Goal: Task Accomplishment & Management: Complete application form

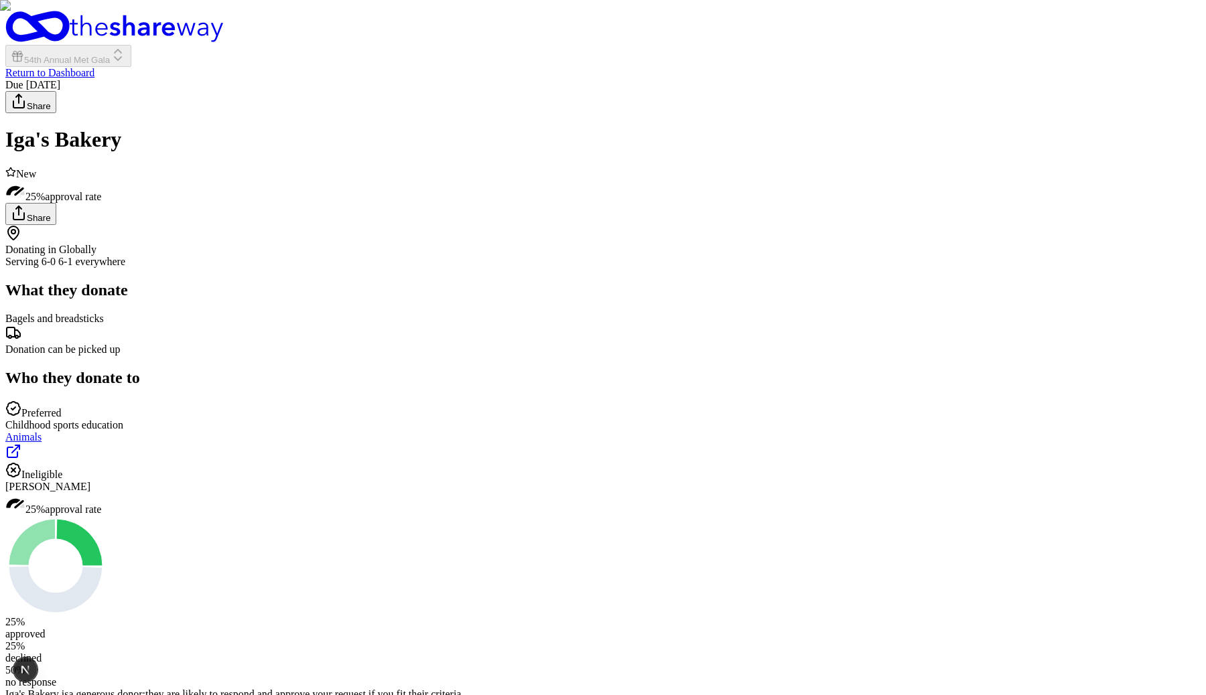
click at [1006, 473] on div "Due in 19 days Share Iga's Bakery New 25% approval rate Share Donating in Globa…" at bounding box center [602, 485] width 1195 height 813
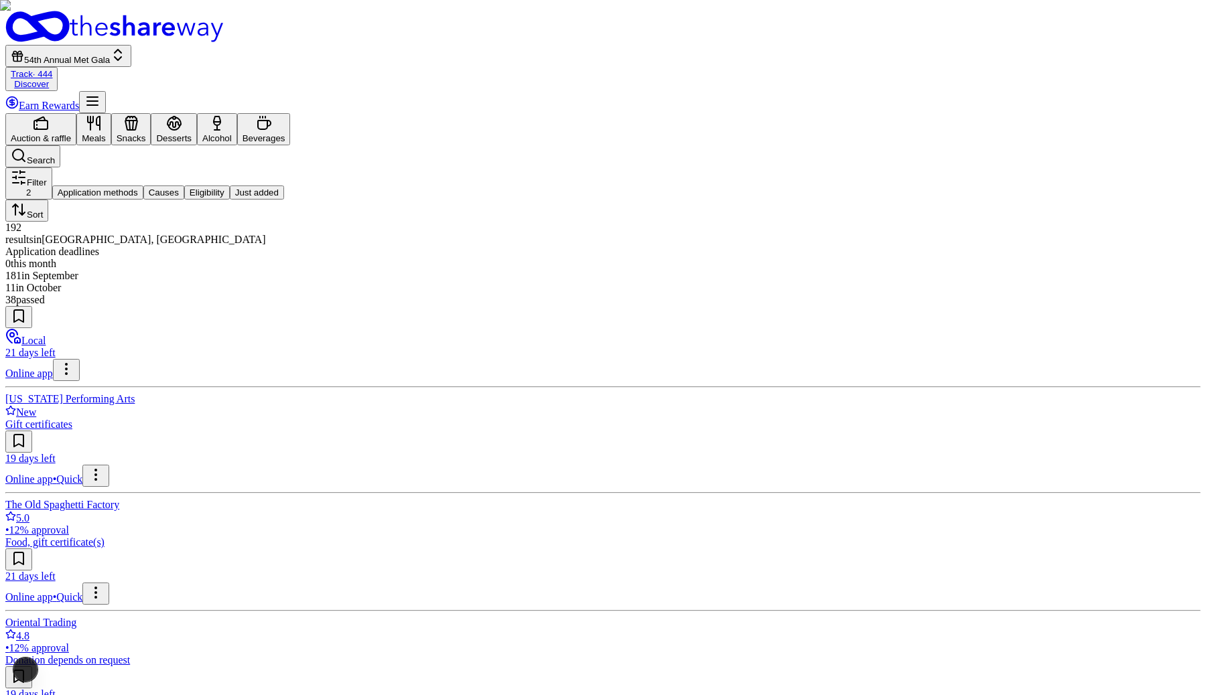
click at [110, 55] on span "54th Annual Met Gala" at bounding box center [67, 60] width 86 height 10
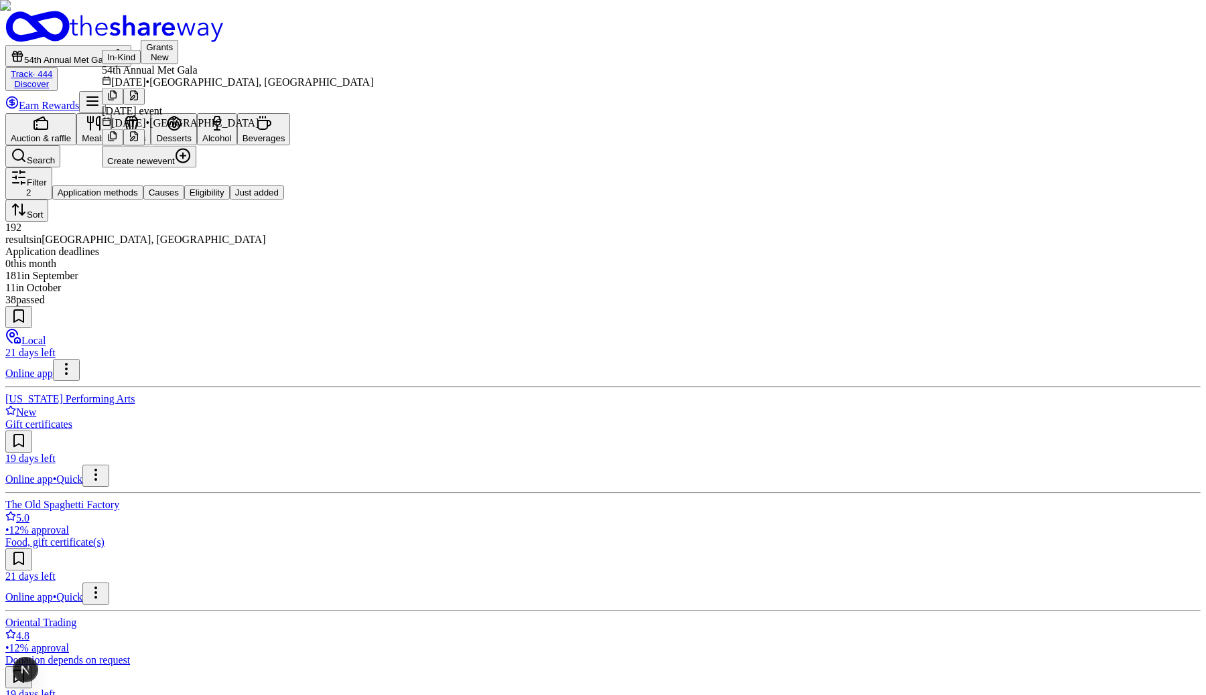
click at [211, 117] on div "[DATE] event" at bounding box center [237, 111] width 271 height 12
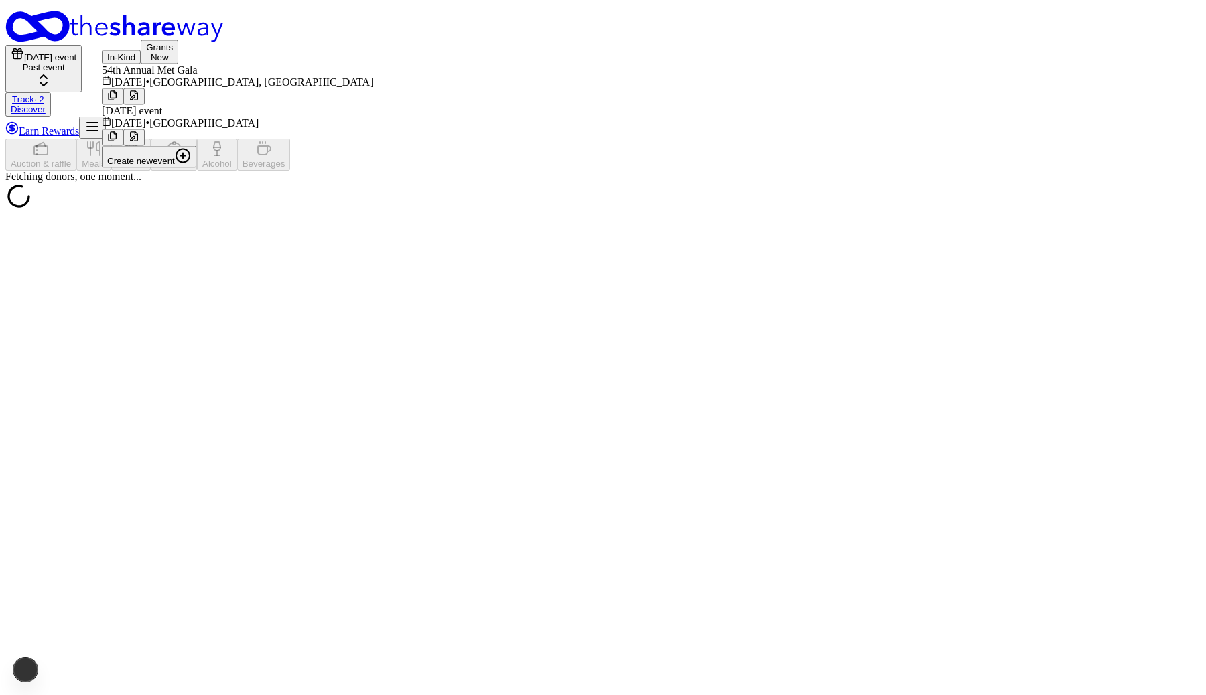
click at [775, 171] on div "Fetching donors, one moment..." at bounding box center [602, 177] width 1195 height 12
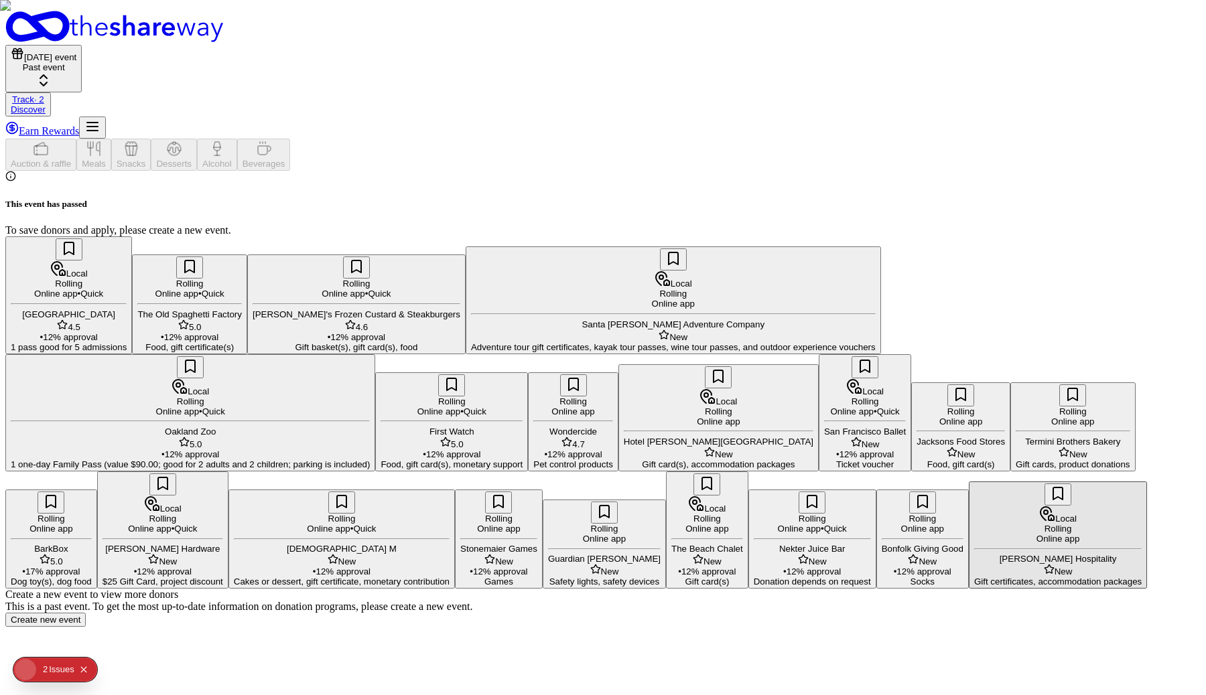
click at [640, 171] on div "This event has passed To save donors and apply, please create a new event. Loca…" at bounding box center [602, 399] width 1195 height 456
click at [492, 171] on div "This event has passed To save donors and apply, please create a new event. Loca…" at bounding box center [602, 399] width 1195 height 456
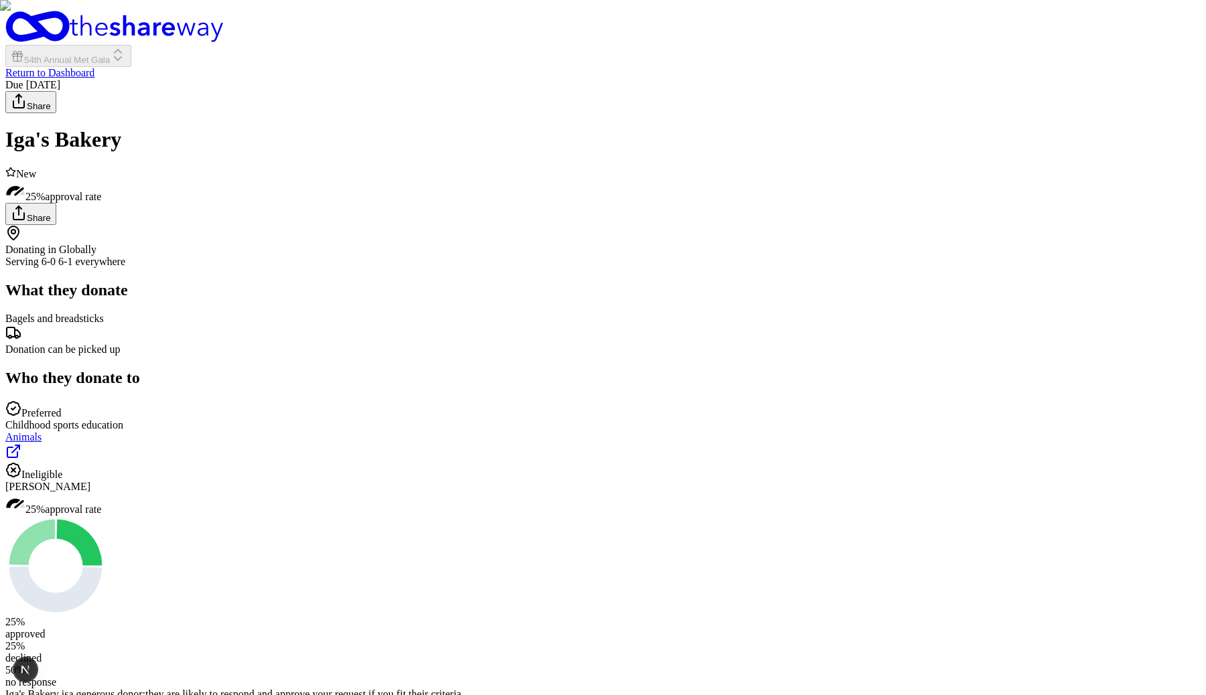
click at [614, 461] on div "Donating in Globally Serving 6-0 6-1 everywhere What they donate Bagels and bre…" at bounding box center [602, 478] width 1195 height 506
click at [614, 478] on div "Donating in Globally Serving 6-0 6-1 everywhere What they donate Bagels and bre…" at bounding box center [602, 478] width 1195 height 506
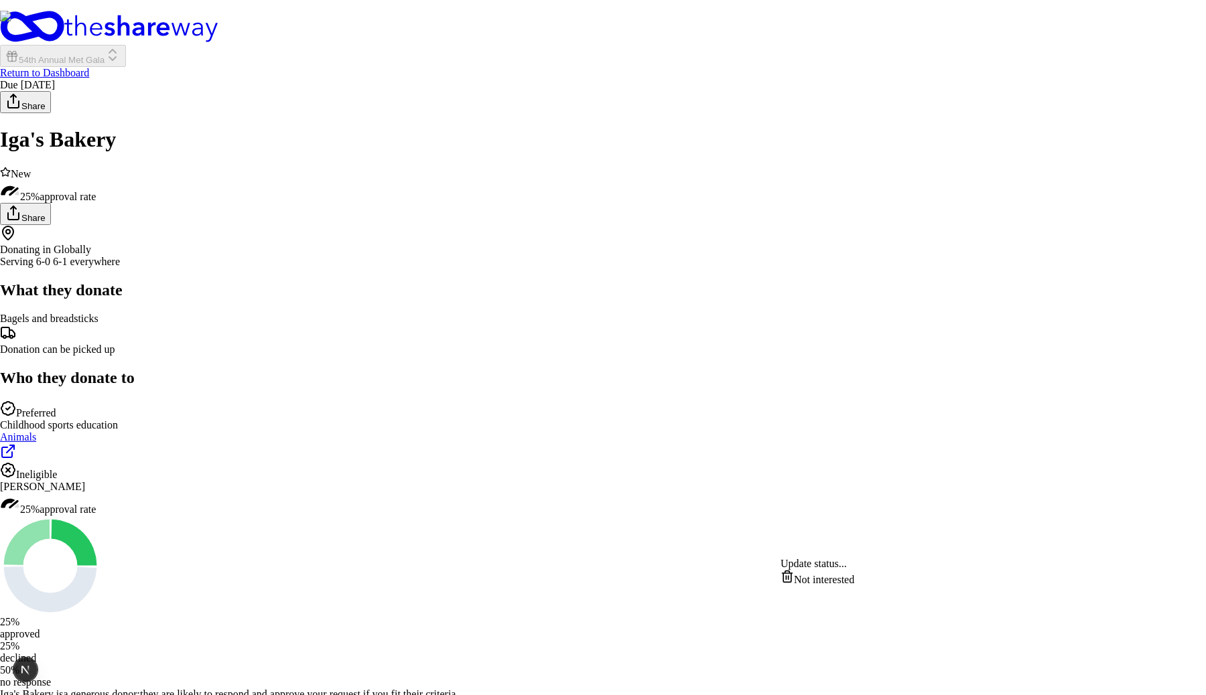
click at [878, 543] on html "54th Annual Met Gala Return to Dashboard Due in 19 days Share Iga's Bakery New …" at bounding box center [603, 489] width 1206 height 978
click at [992, 531] on html "54th Annual Met Gala Return to Dashboard Due in 19 days Share Iga's Bakery New …" at bounding box center [603, 489] width 1206 height 978
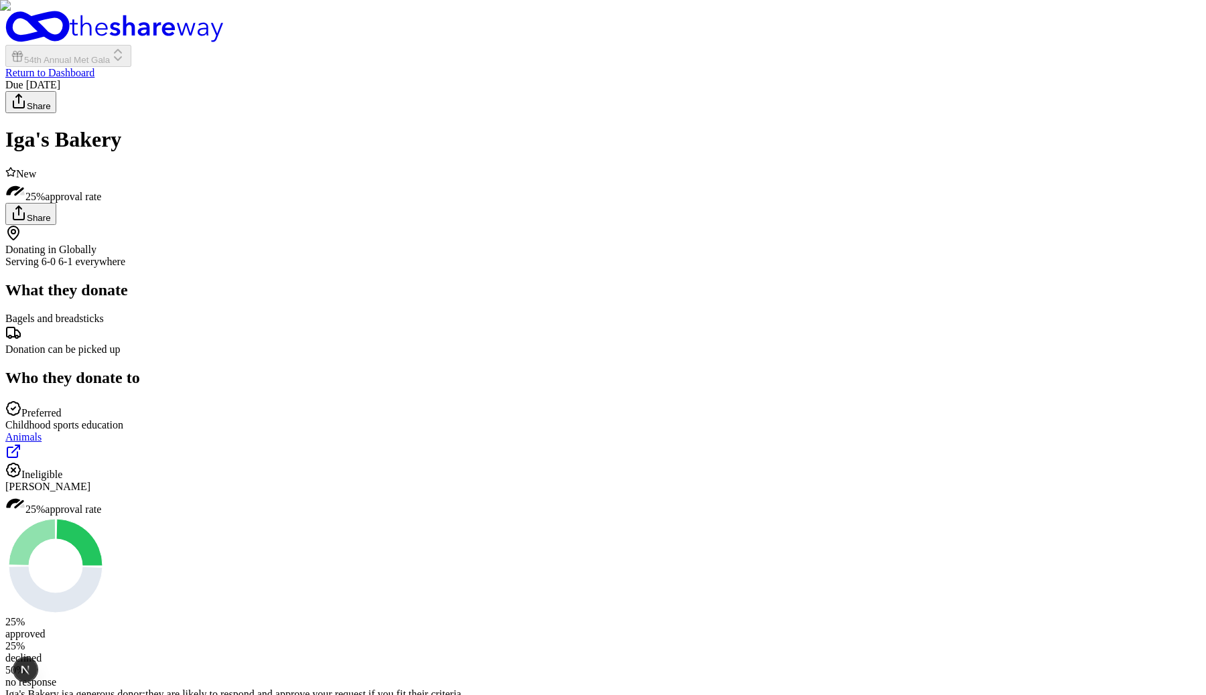
click at [868, 547] on html "54th Annual Met Gala Return to Dashboard Due in 19 days Share Iga's Bakery New …" at bounding box center [603, 489] width 1206 height 978
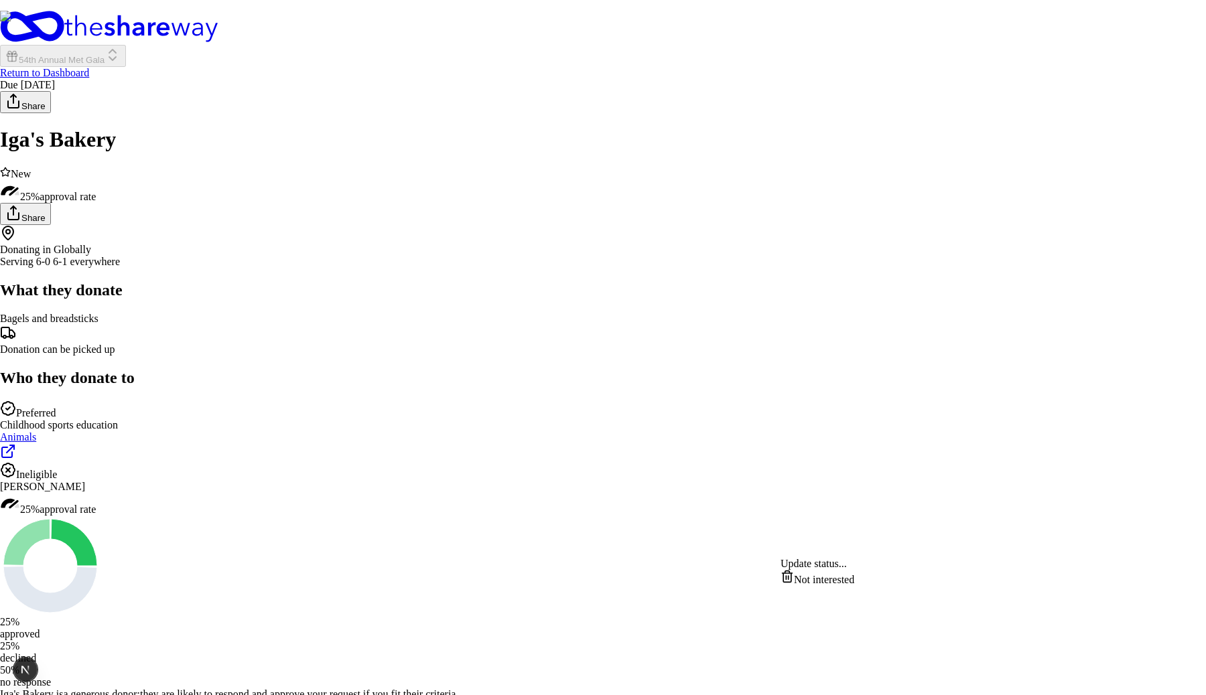
click at [977, 543] on html "54th Annual Met Gala Return to Dashboard Due in 19 days Share Iga's Bakery New …" at bounding box center [603, 489] width 1206 height 978
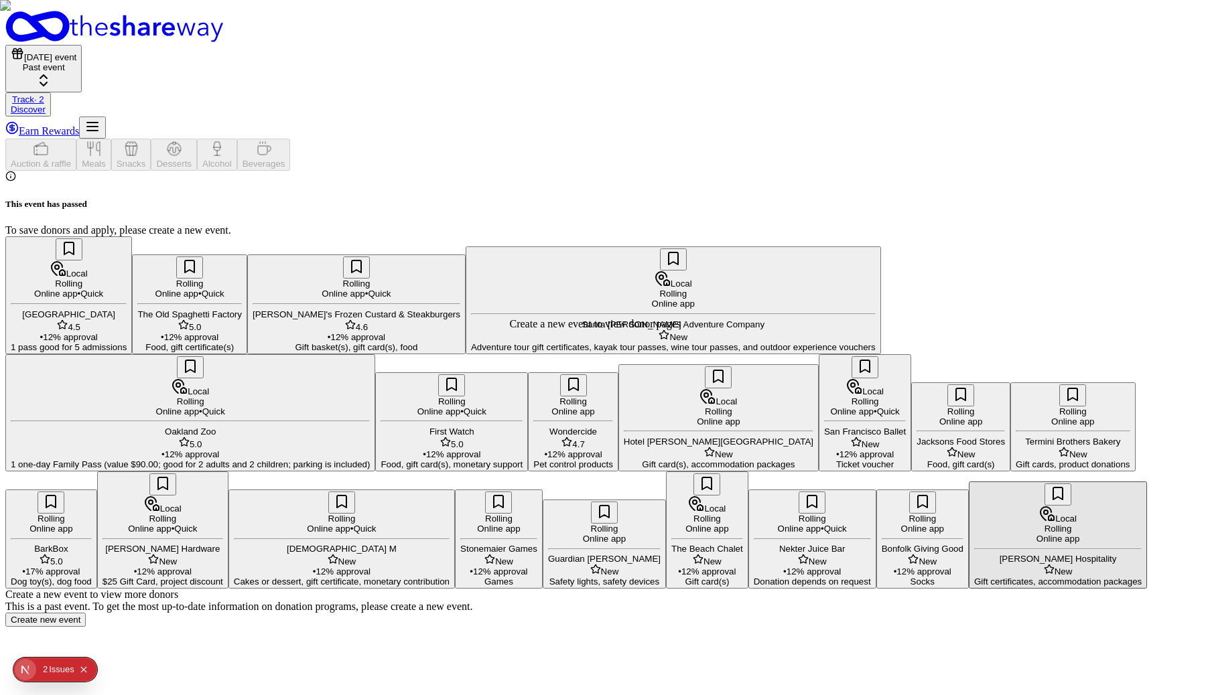
click at [616, 139] on div "Auction & raffle Meals Snacks Desserts Alcohol Beverages" at bounding box center [602, 155] width 1195 height 32
click at [76, 62] on div "Past event" at bounding box center [44, 67] width 66 height 10
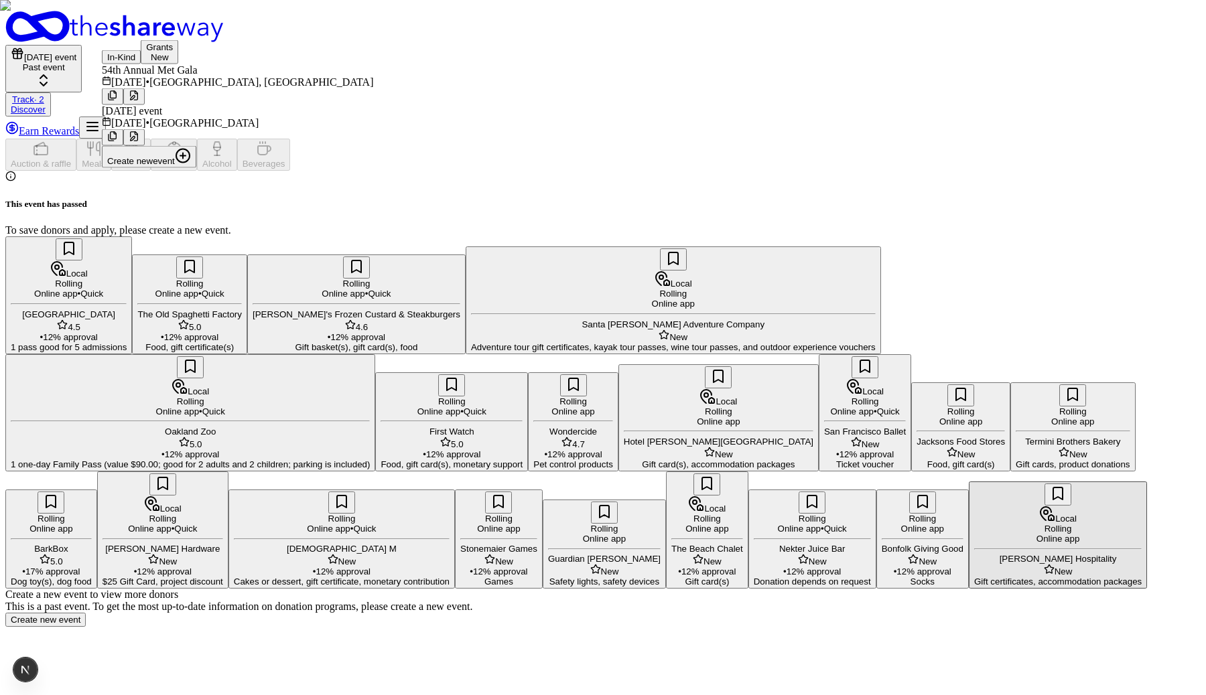
click at [204, 88] on div "54th Annual Met Gala Oct 16, 2025 • Glenview, KY" at bounding box center [237, 76] width 271 height 24
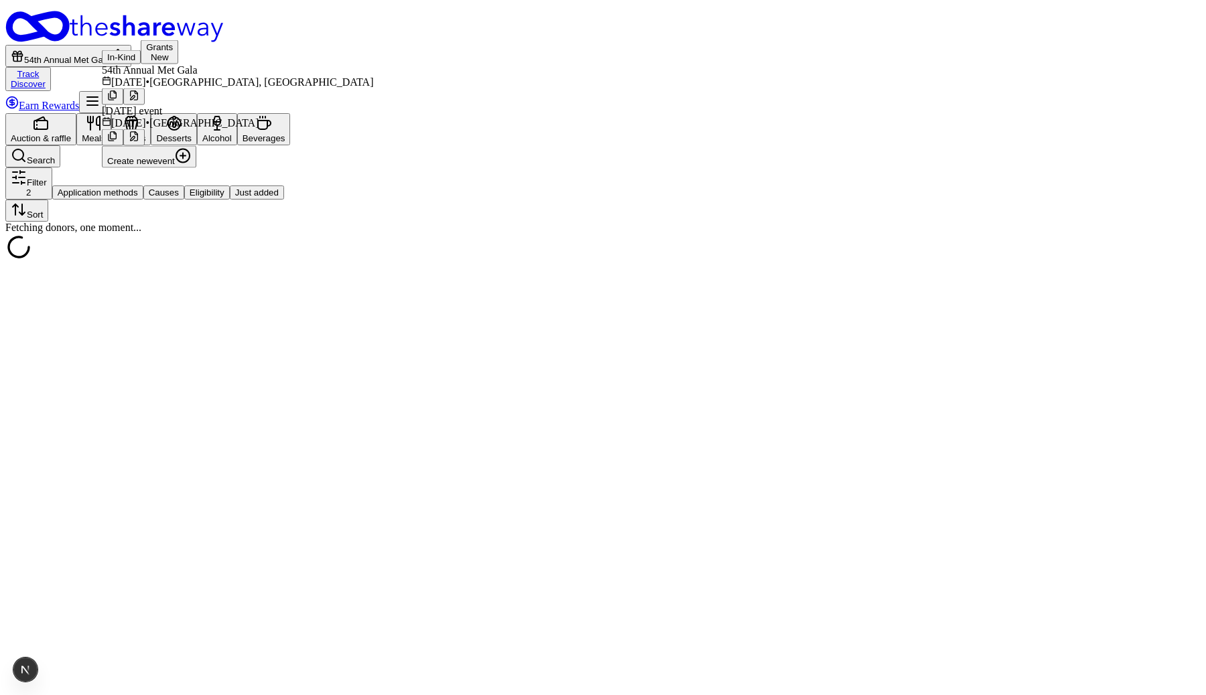
click at [607, 15] on div "54th Annual Met Gala Track Discover Earn Rewards" at bounding box center [602, 62] width 1195 height 103
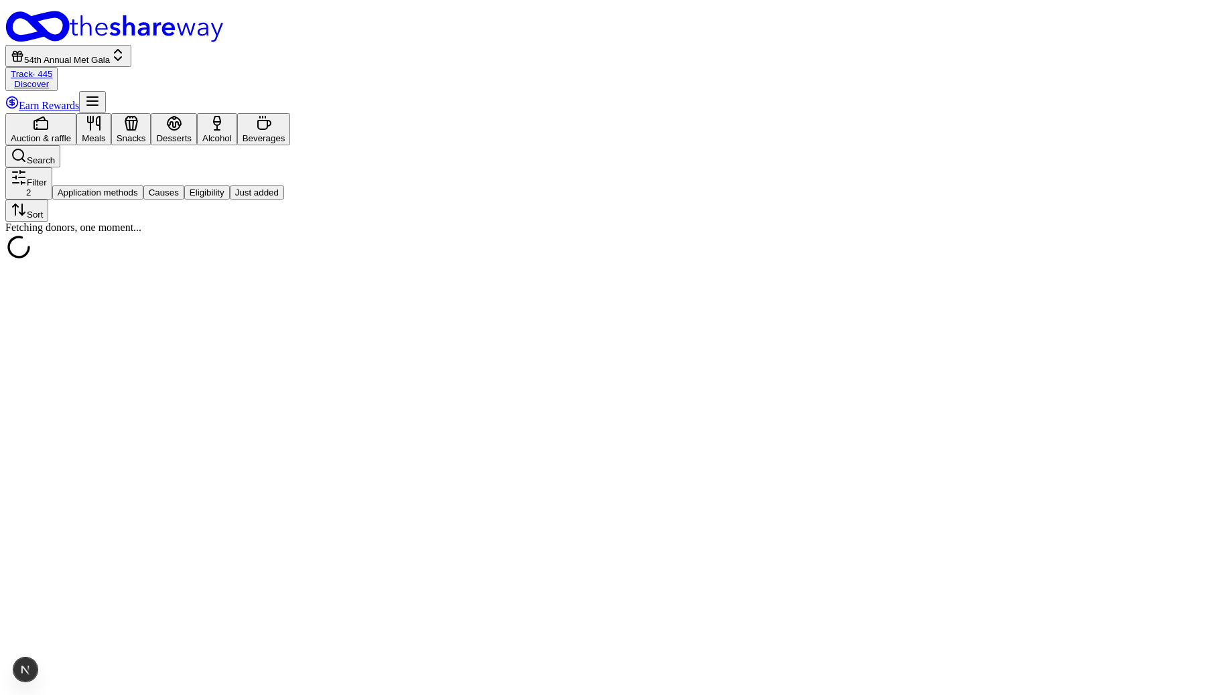
click at [52, 69] on link "Track · 445" at bounding box center [32, 74] width 42 height 10
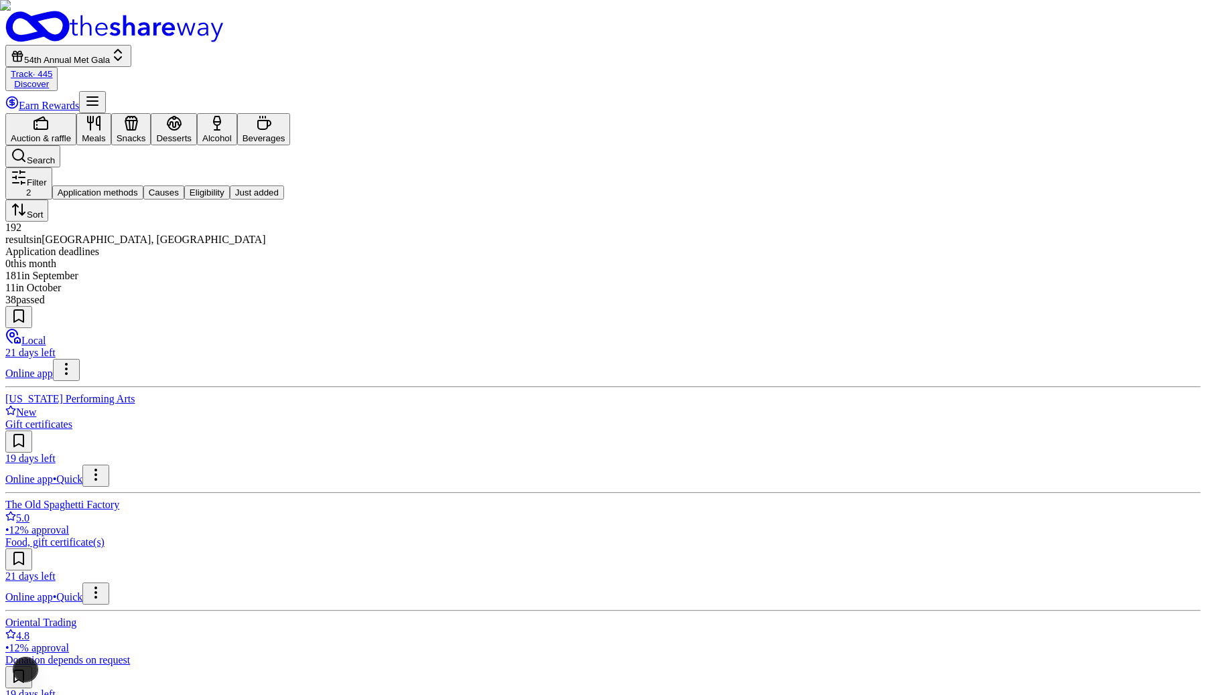
click at [131, 45] on button "54th Annual Met Gala" at bounding box center [68, 56] width 126 height 22
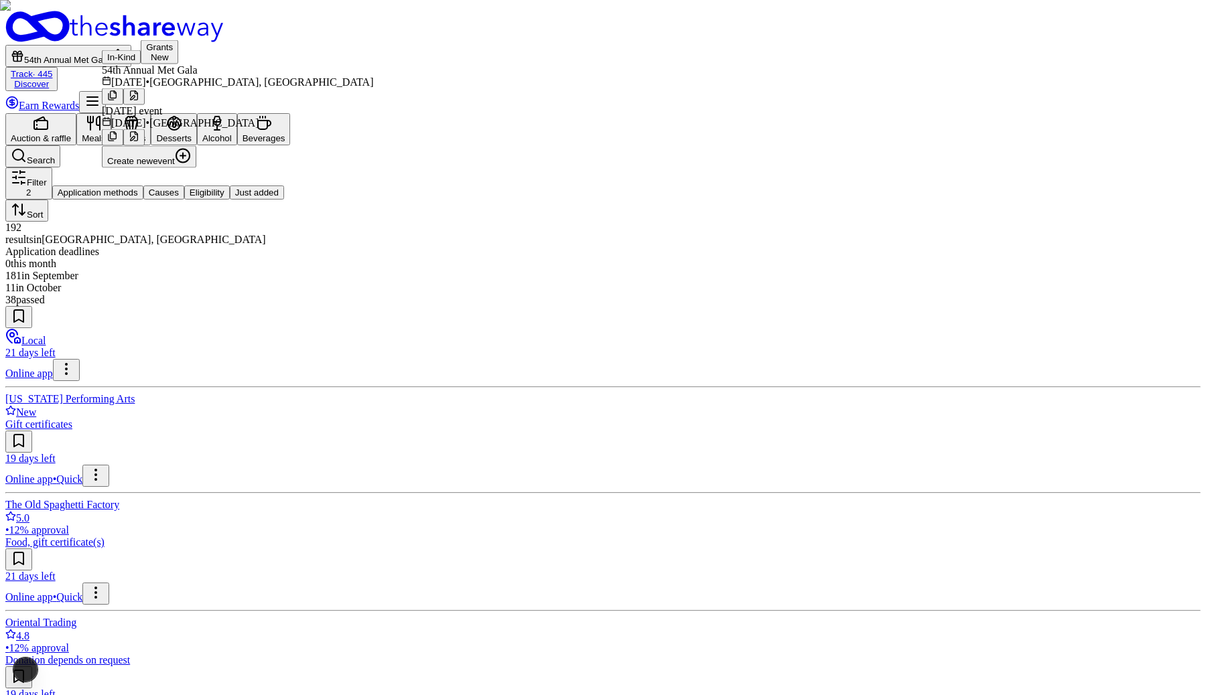
click at [705, 167] on div "Filter 2 Application methods Causes Eligibility Just added Sort" at bounding box center [602, 194] width 1195 height 54
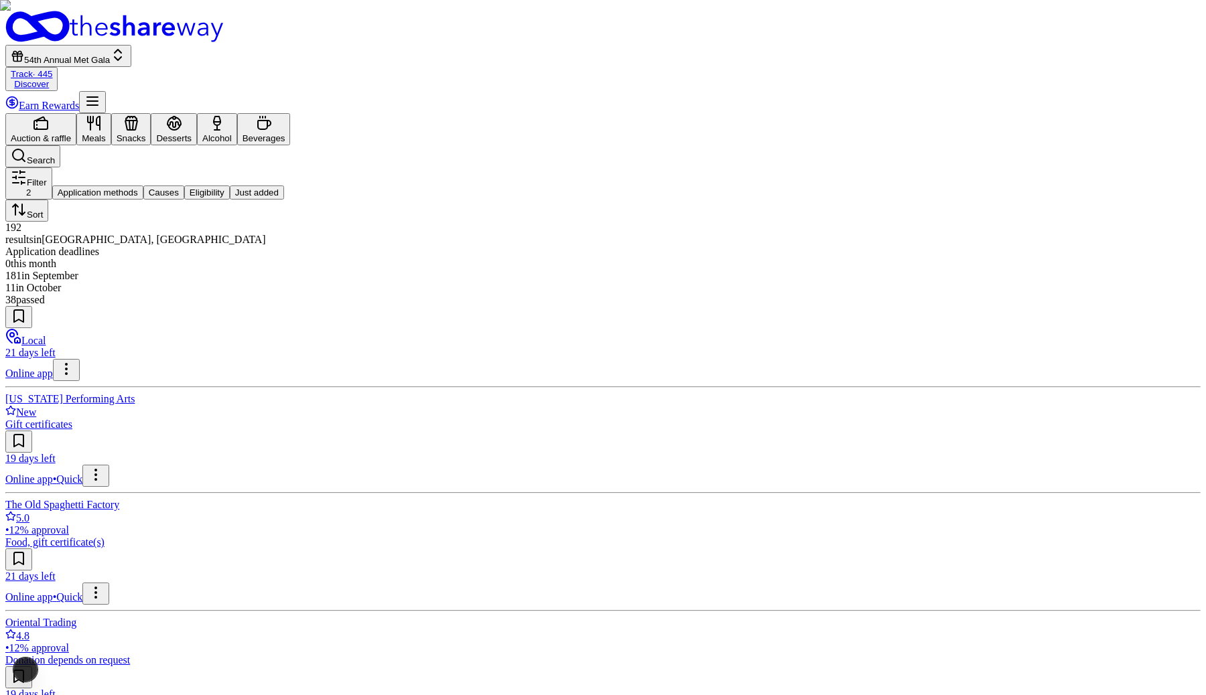
click at [32, 549] on button at bounding box center [18, 560] width 27 height 22
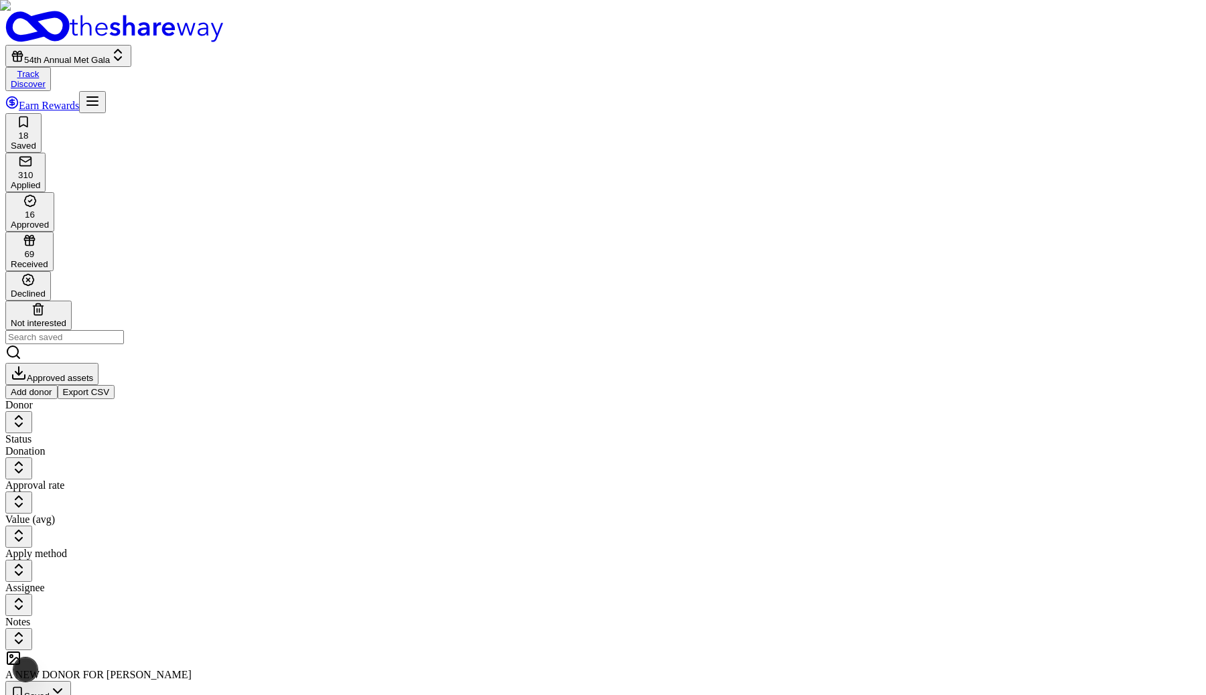
scroll to position [1, 0]
click at [131, 44] on button "54th Annual Met Gala" at bounding box center [68, 55] width 126 height 22
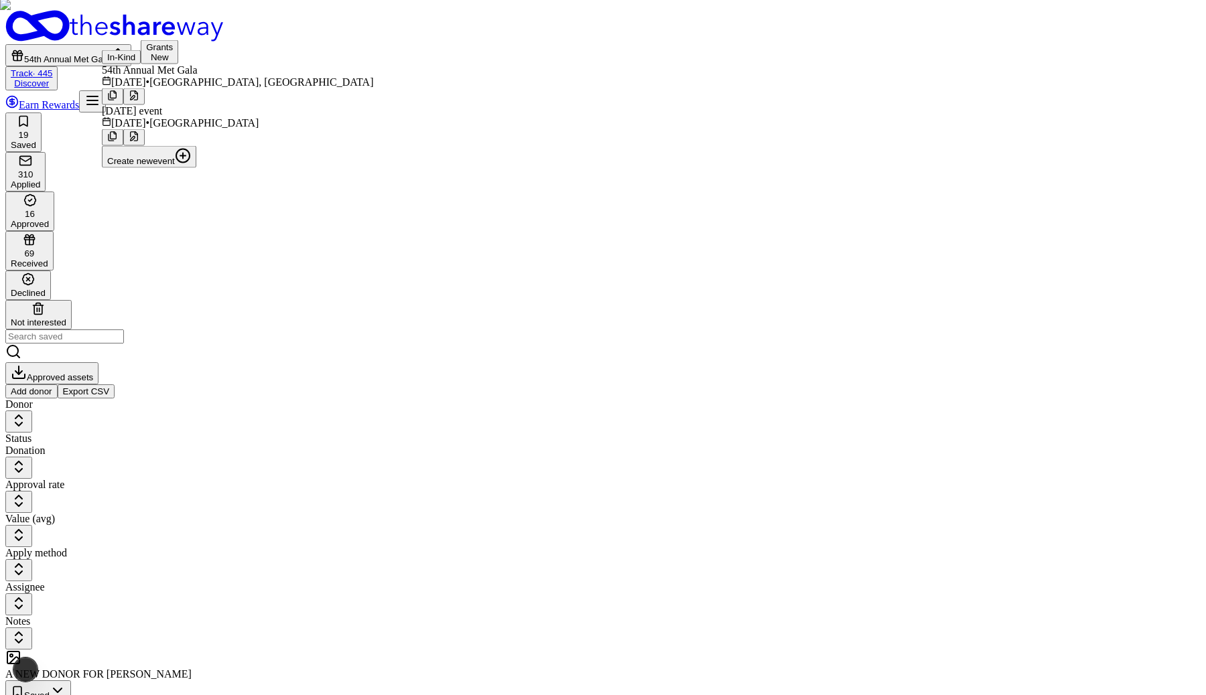
click at [212, 129] on span "SF Bay Area" at bounding box center [203, 122] width 109 height 11
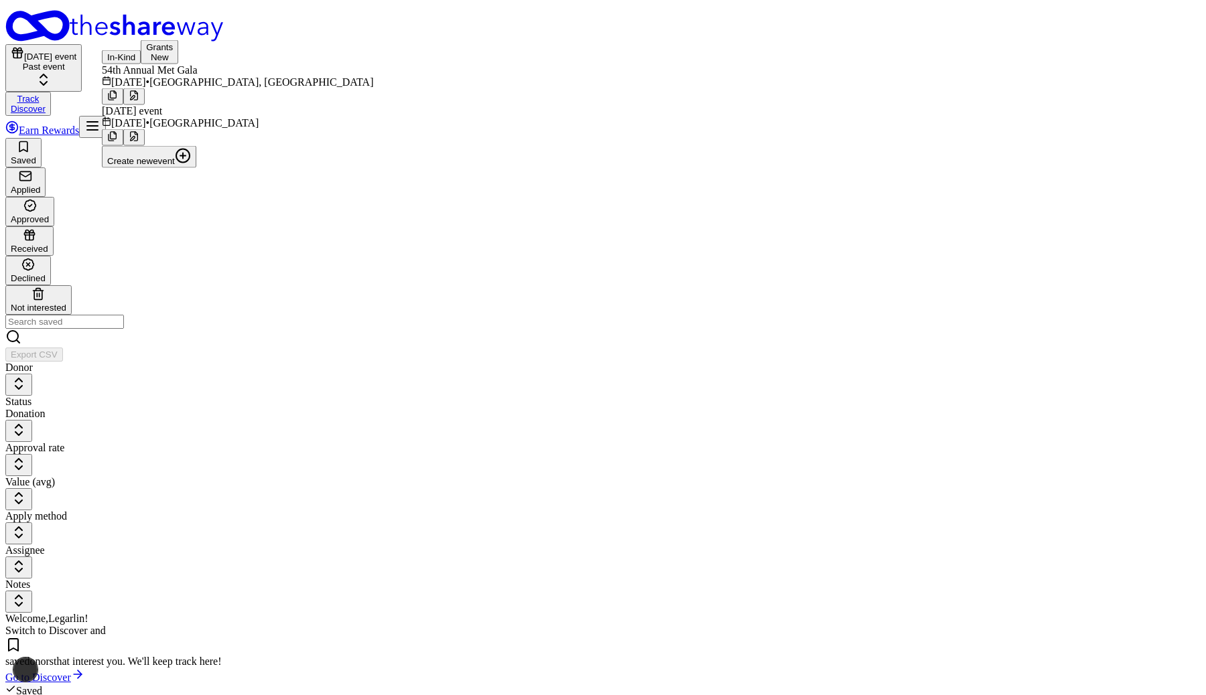
click at [614, 138] on div "Saved Applied Approved Received Declined Not interested Export CSV" at bounding box center [602, 250] width 1195 height 224
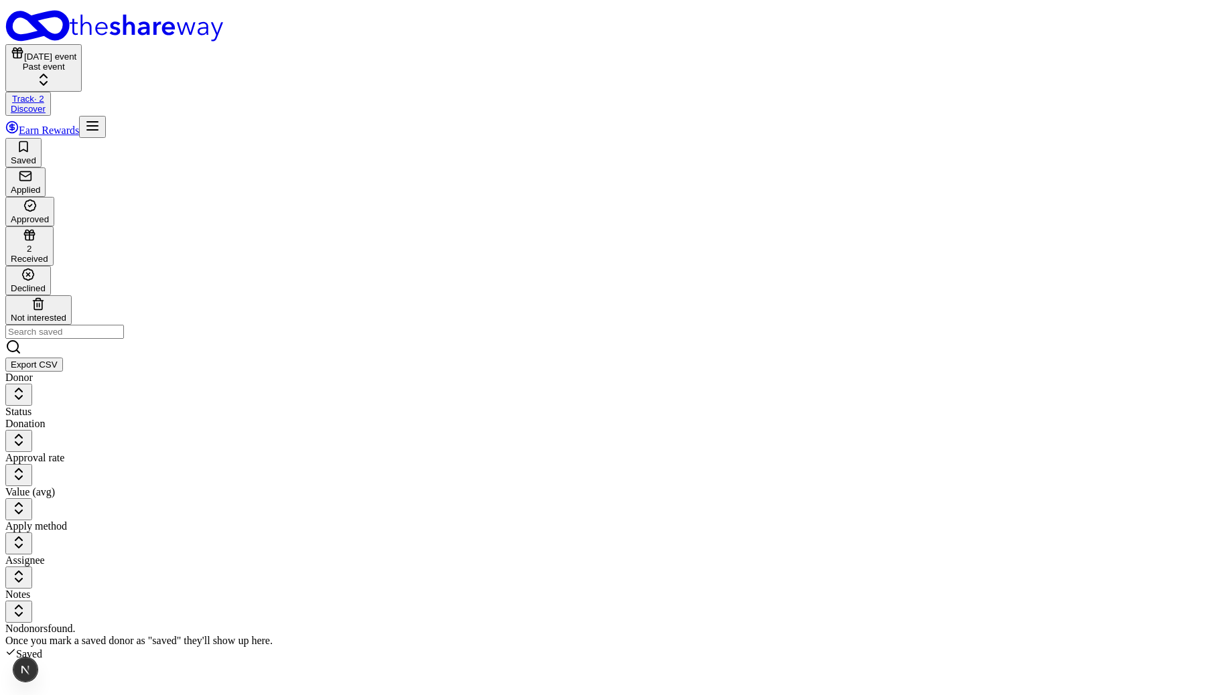
click at [48, 254] on div "Received" at bounding box center [30, 259] width 38 height 10
click at [49, 215] on div "Approved" at bounding box center [30, 220] width 38 height 10
click at [48, 255] on div "Received" at bounding box center [30, 260] width 38 height 10
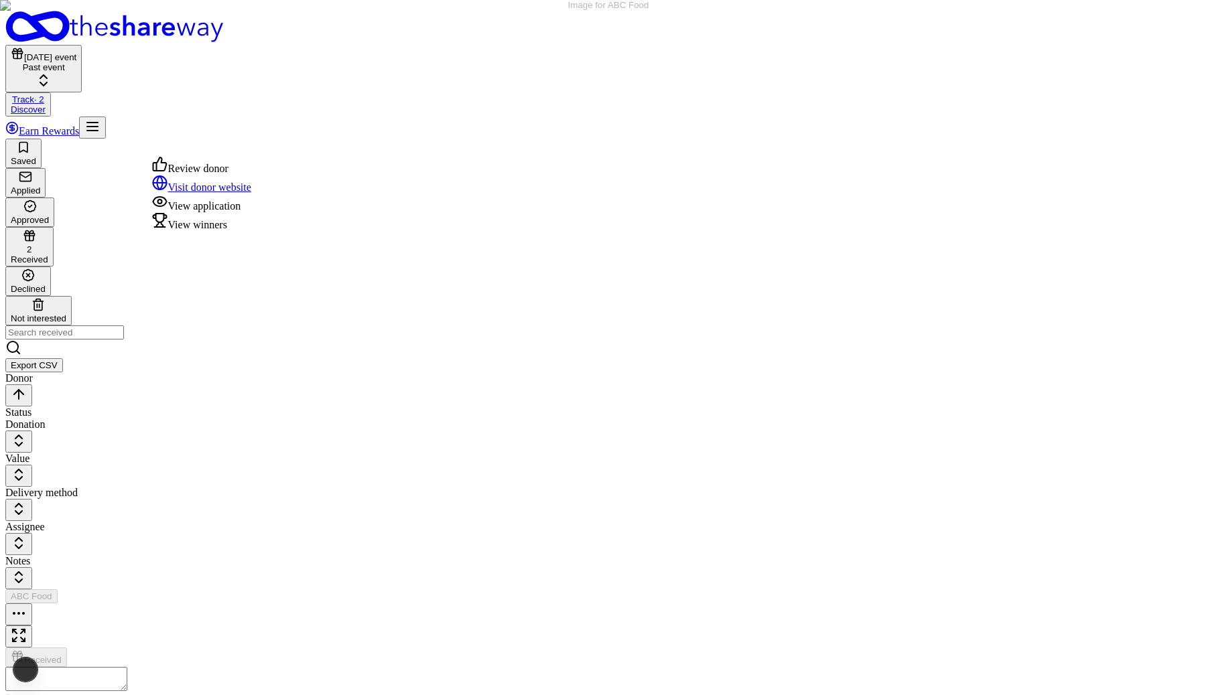
click at [32, 604] on button "button" at bounding box center [18, 615] width 27 height 22
click at [251, 231] on div "View winners" at bounding box center [201, 221] width 99 height 19
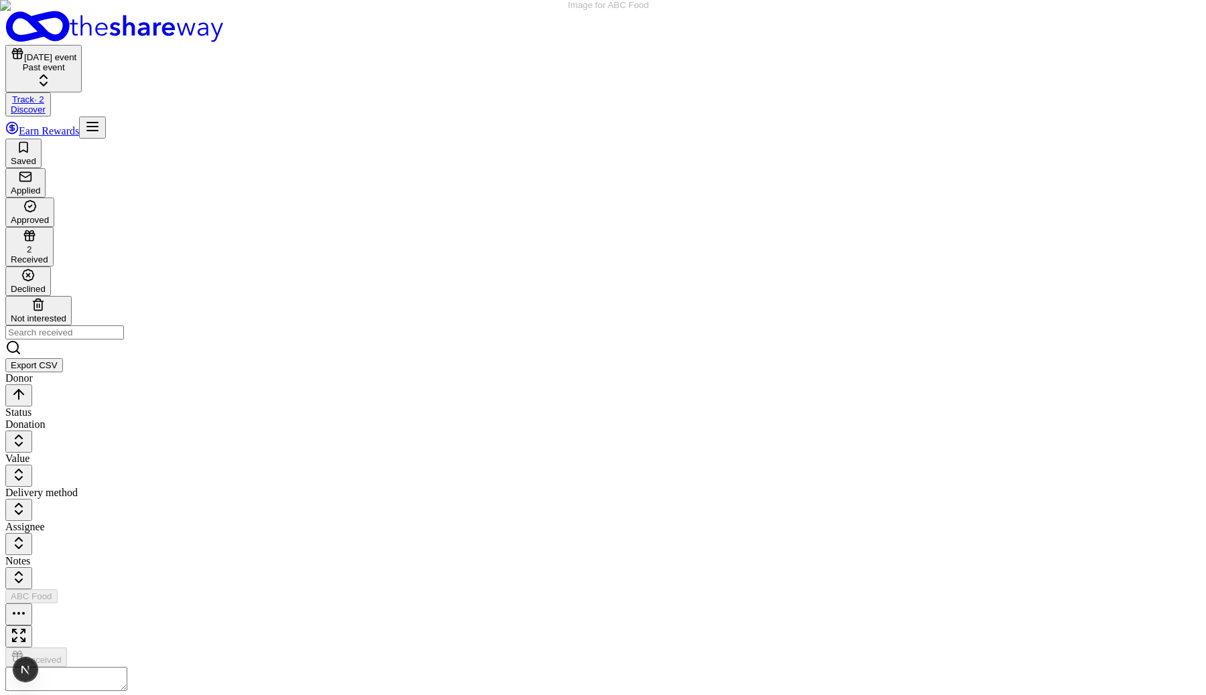
click at [244, 288] on div "View winners" at bounding box center [201, 278] width 99 height 19
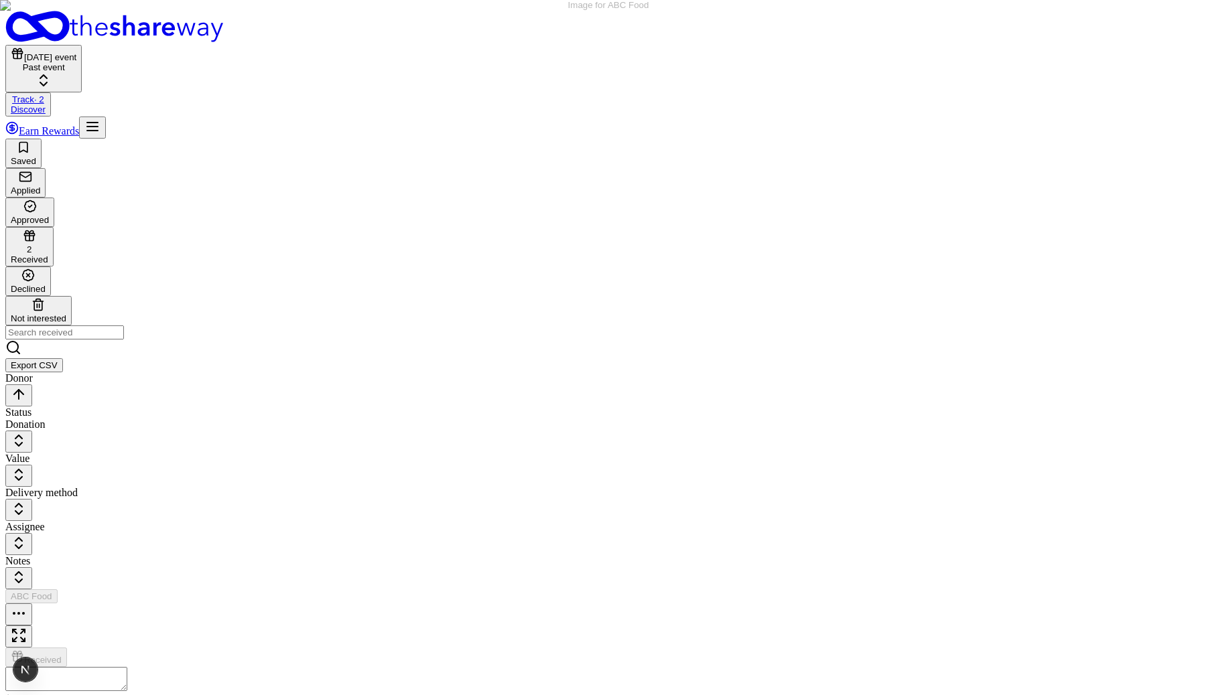
click at [251, 250] on link "Visit donor website" at bounding box center [201, 244] width 99 height 11
click at [32, 604] on button "button" at bounding box center [18, 615] width 27 height 22
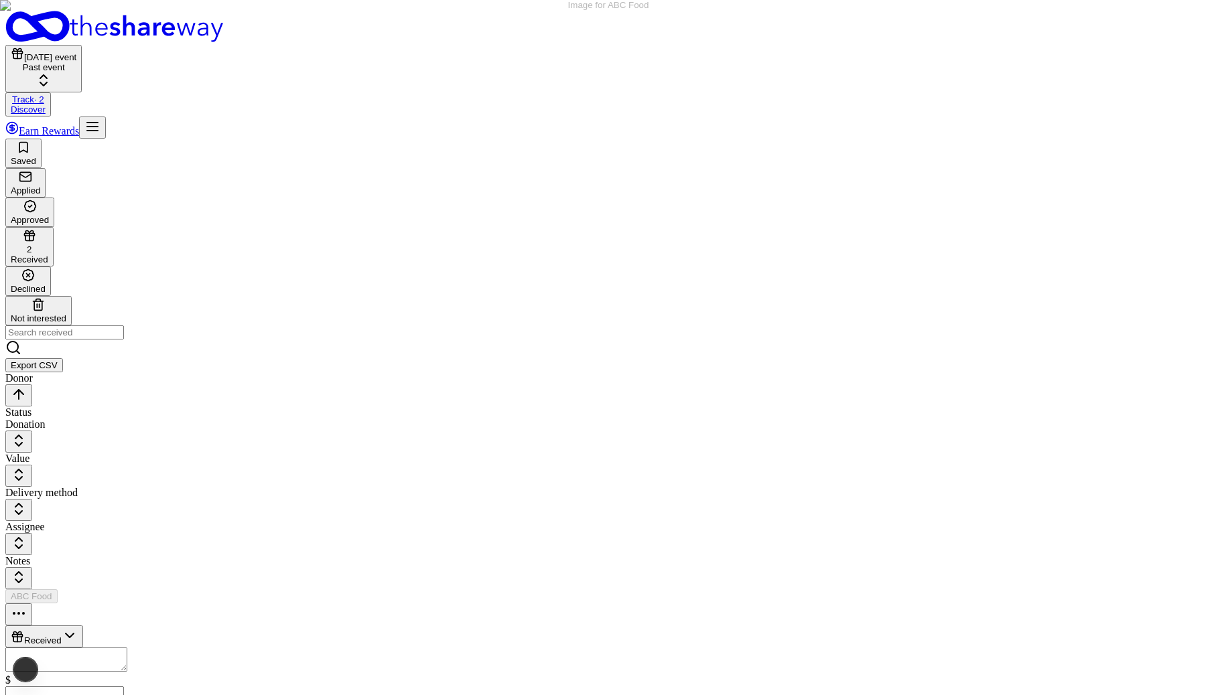
click at [32, 604] on button "button" at bounding box center [18, 615] width 27 height 22
click at [251, 194] on div "Visit donor website" at bounding box center [201, 184] width 99 height 19
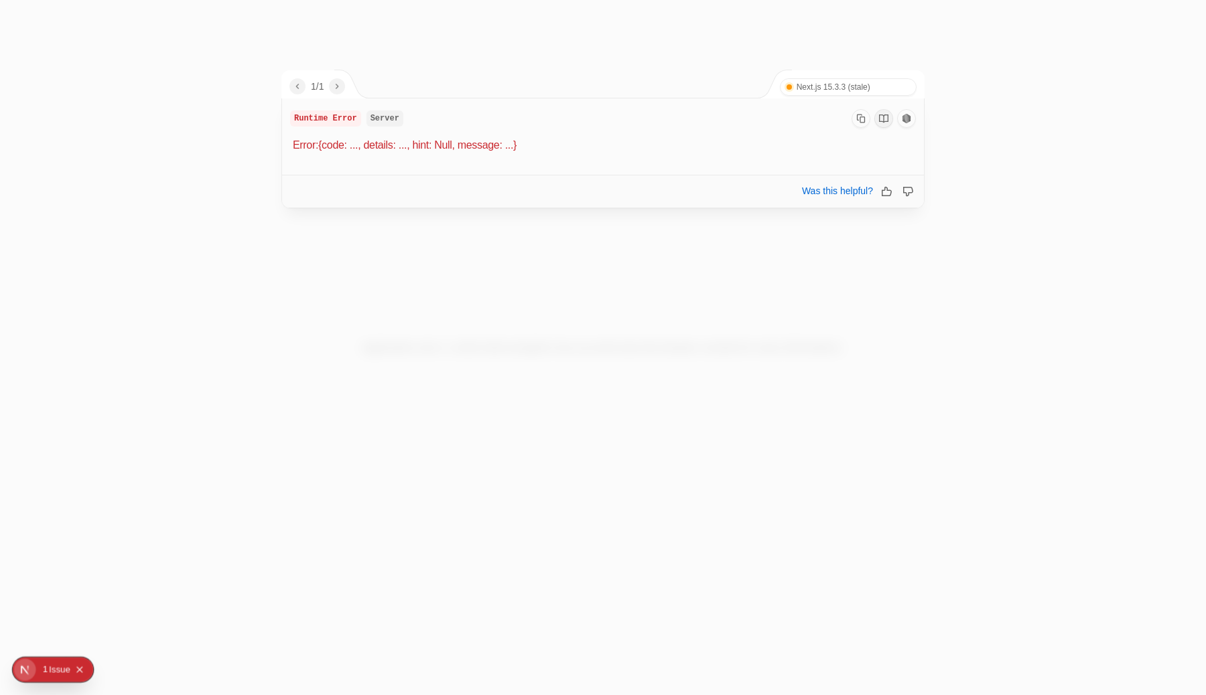
click at [269, 203] on body "Application error: a client-side exception has occurred (see the browser consol…" at bounding box center [603, 347] width 1206 height 695
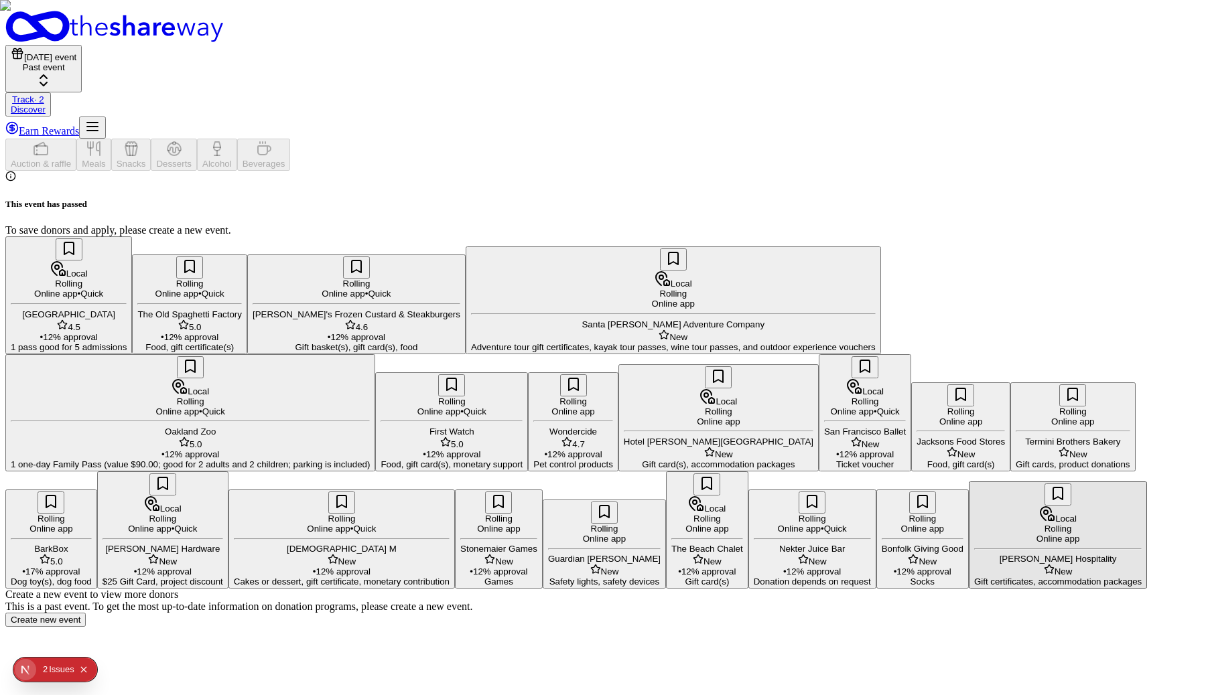
click at [44, 94] on link "Track · 2" at bounding box center [28, 99] width 32 height 10
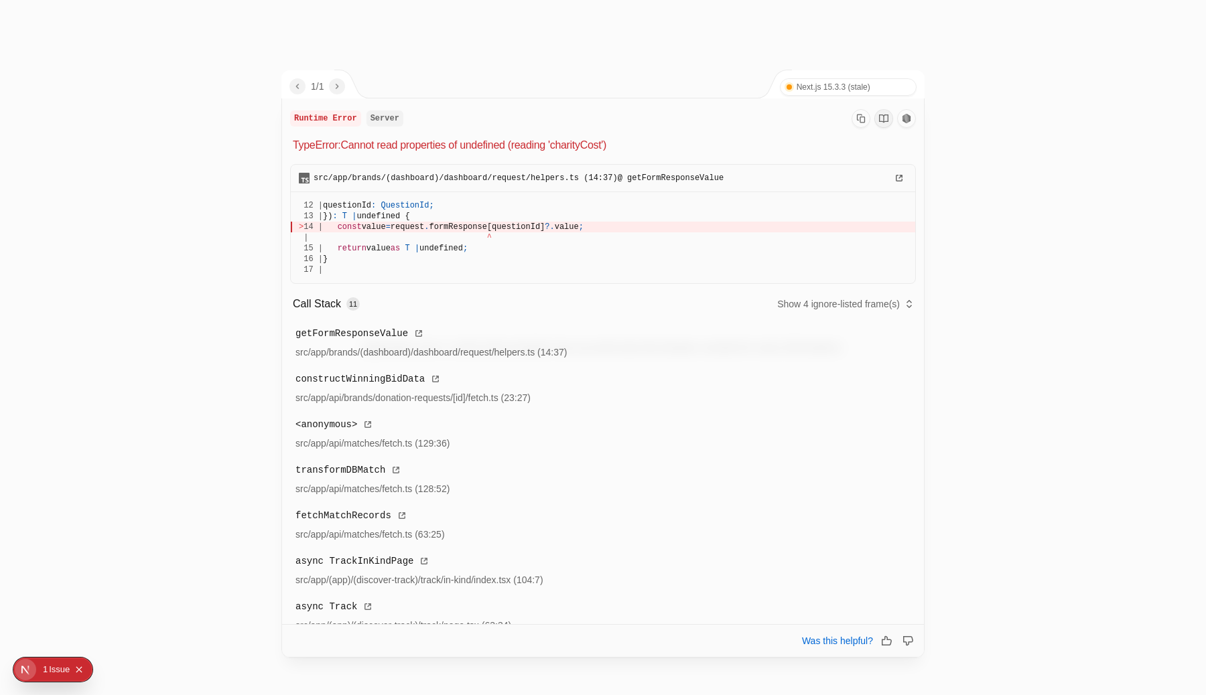
click at [647, 57] on div at bounding box center [603, 347] width 1206 height 695
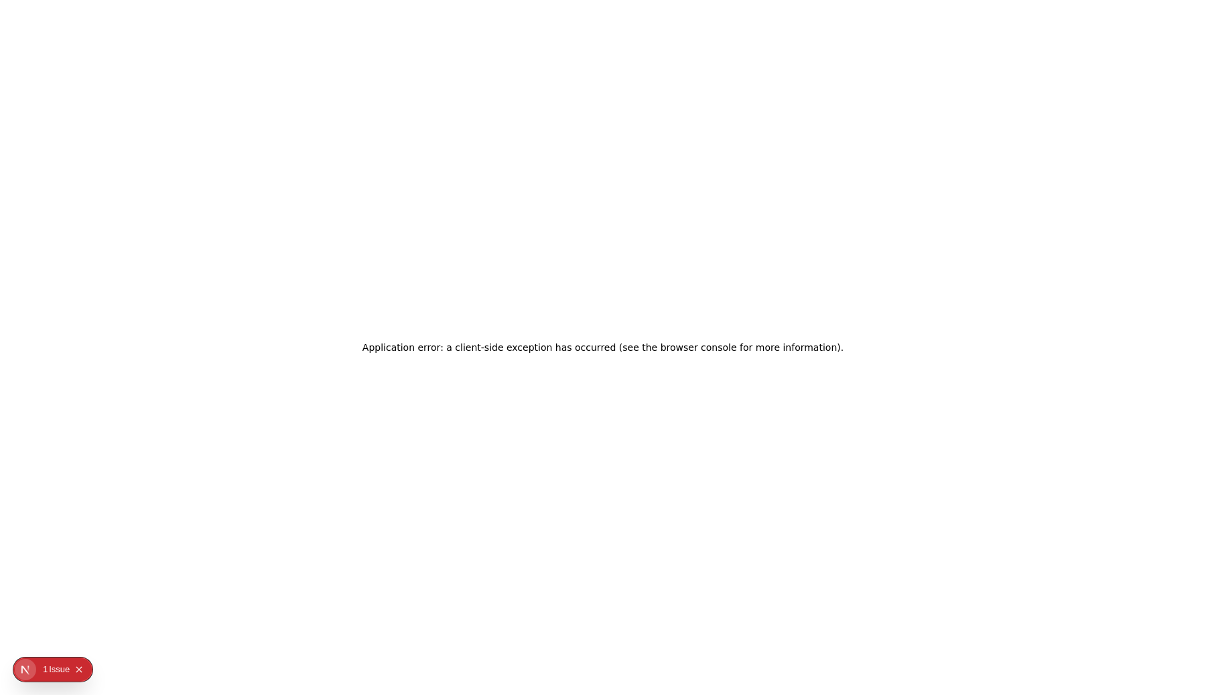
click at [616, 168] on div "Application error: a client-side exception has occurred (see the browser consol…" at bounding box center [603, 347] width 1206 height 695
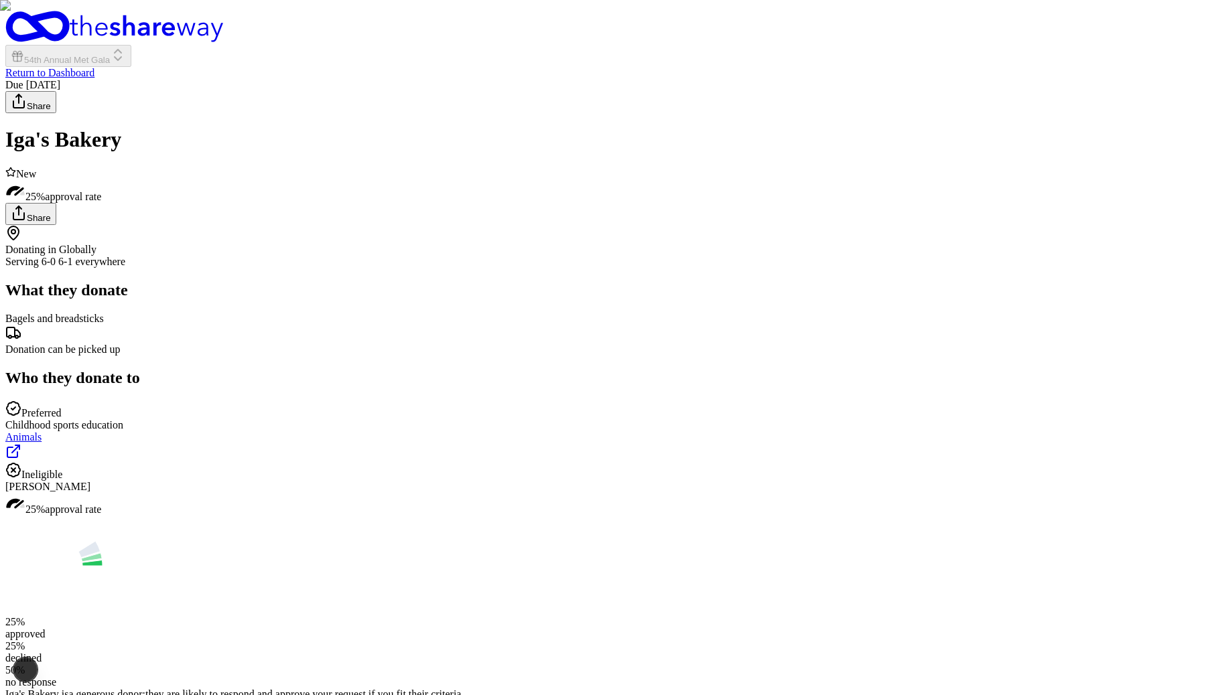
click at [889, 538] on html "54th Annual Met Gala Return to Dashboard Due [DATE] Share Iga's Bakery New 25% …" at bounding box center [603, 495] width 1206 height 991
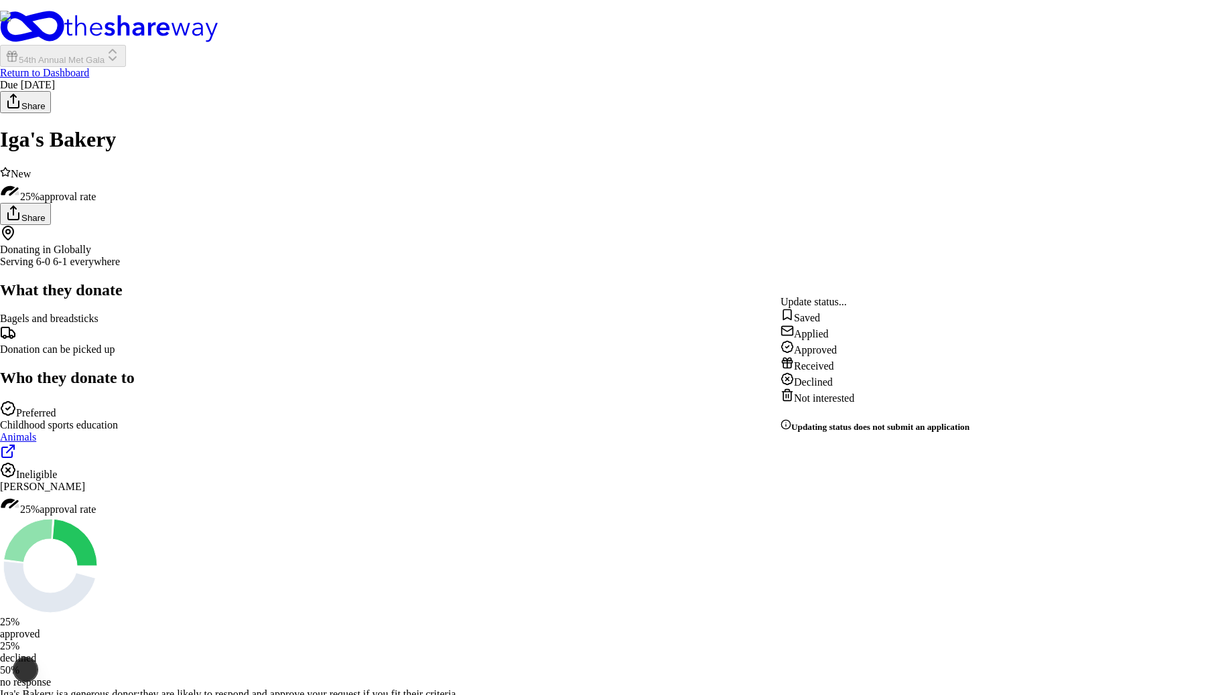
click at [1080, 570] on html "54th Annual Met Gala Return to Dashboard Due [DATE] Share Iga's Bakery New 25% …" at bounding box center [603, 495] width 1206 height 991
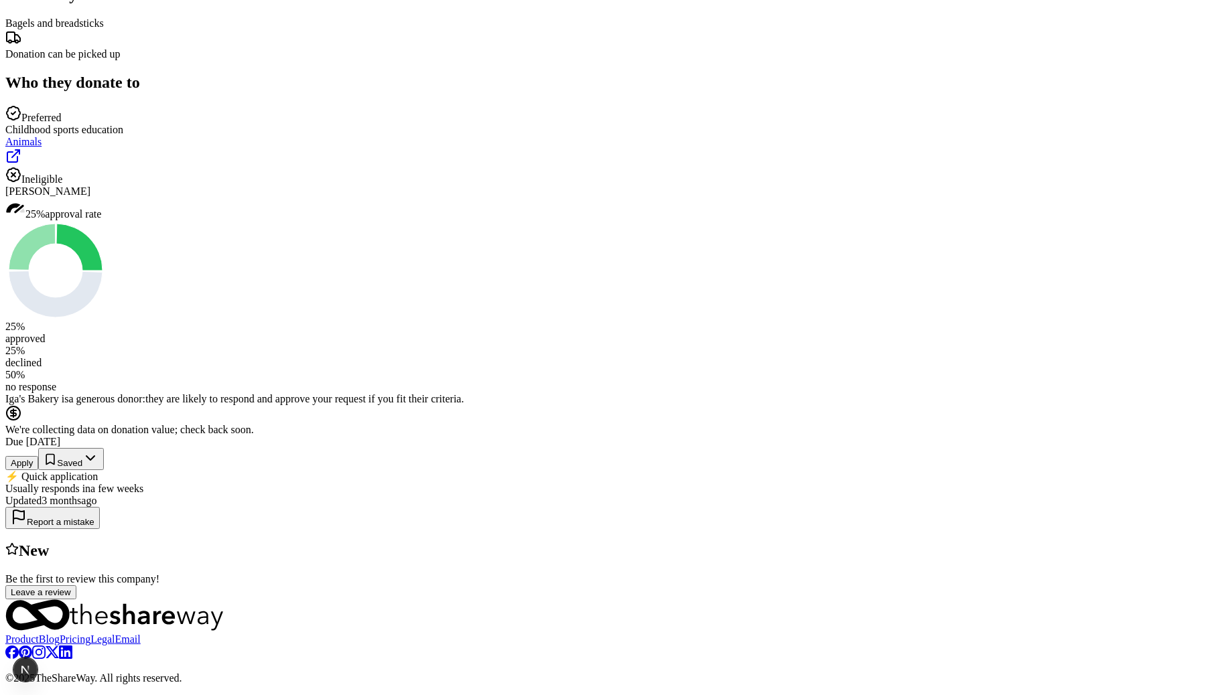
scroll to position [962, 0]
click at [937, 393] on div "Iga's Bakery New 25% approval rate Share Donating in Globally Serving 6-0 6-1 e…" at bounding box center [602, 216] width 1195 height 768
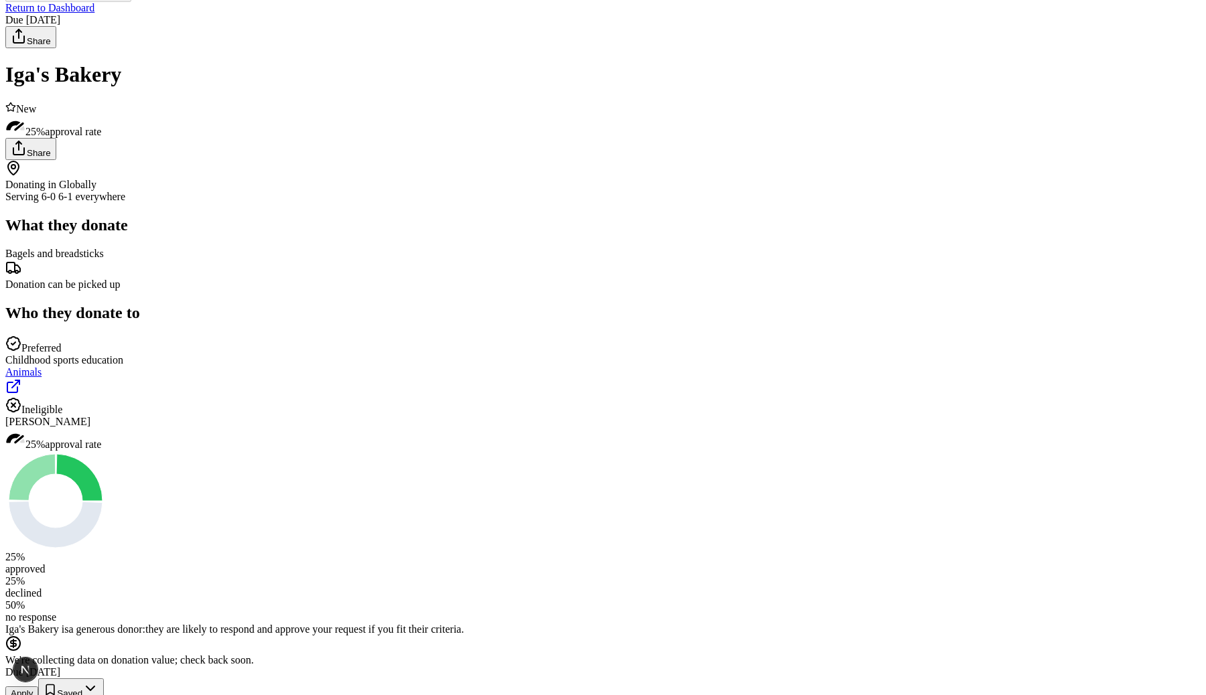
scroll to position [0, 0]
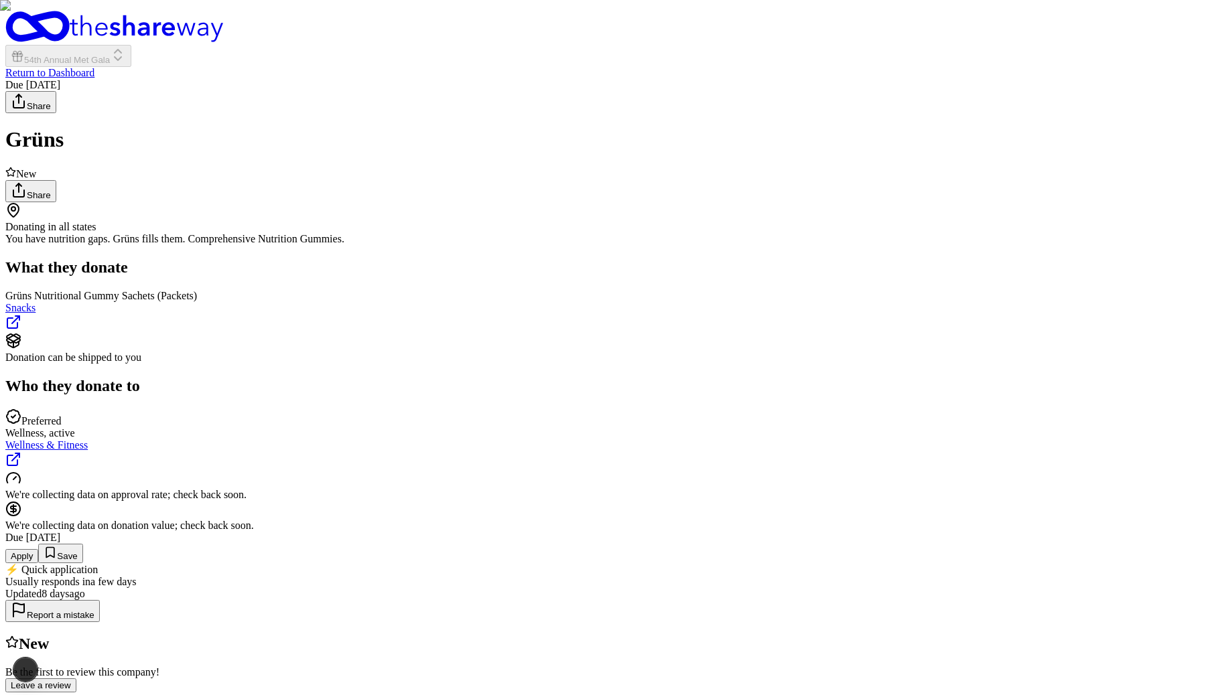
click at [82, 544] on button "Save" at bounding box center [60, 553] width 44 height 19
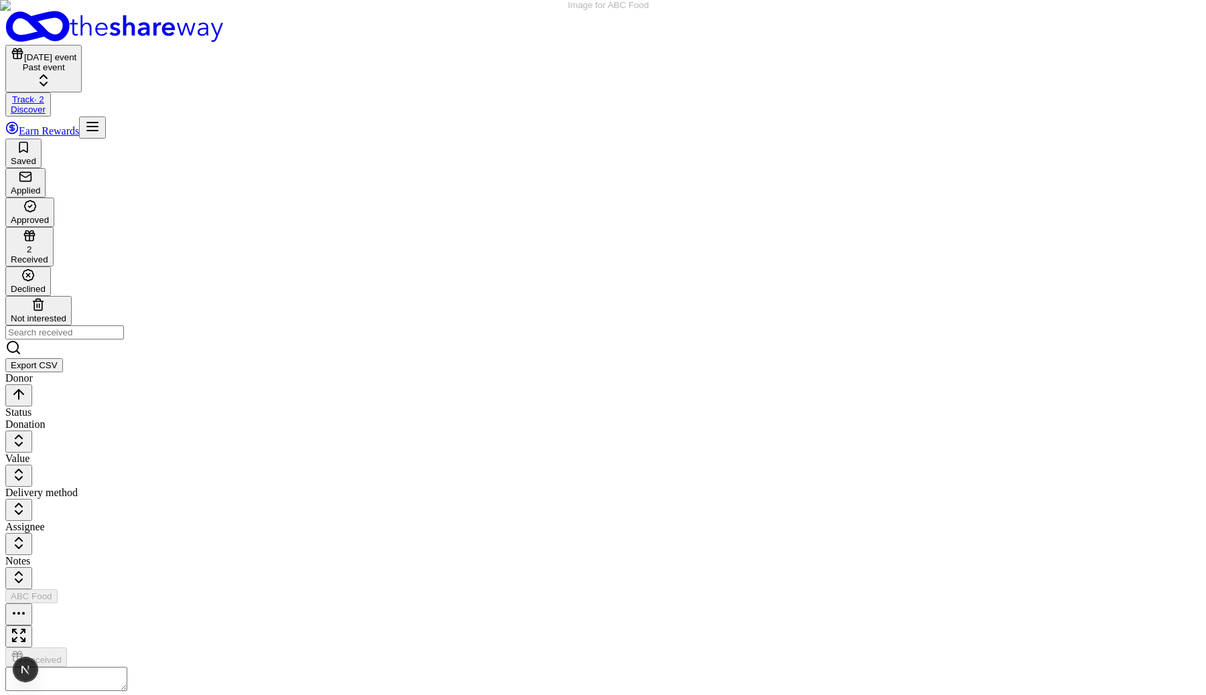
click at [32, 604] on button "button" at bounding box center [18, 615] width 27 height 22
click at [251, 231] on div "View winners" at bounding box center [201, 221] width 99 height 19
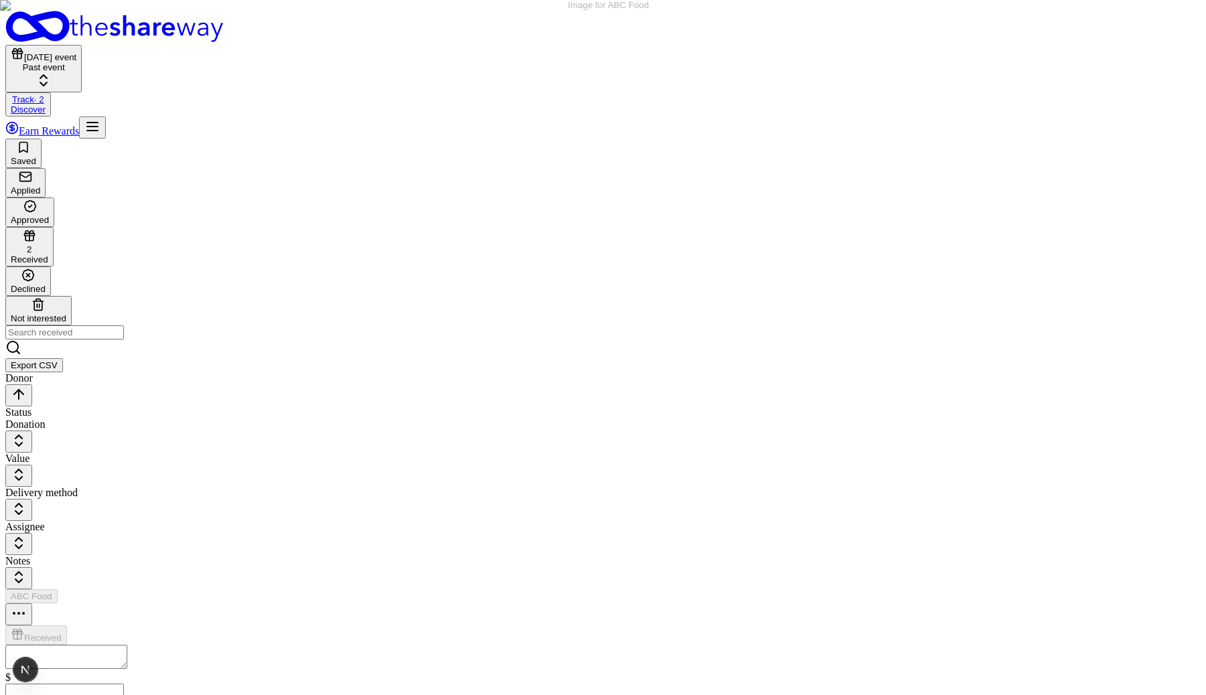
click at [228, 288] on div "View winners" at bounding box center [201, 278] width 99 height 19
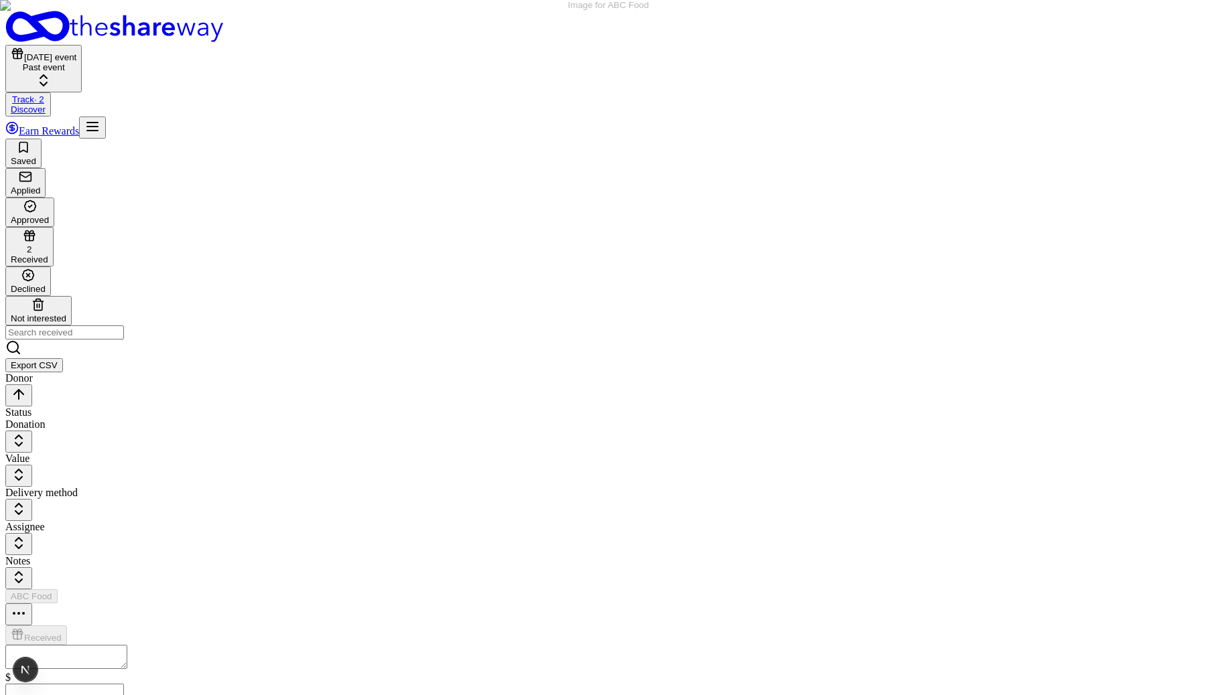
click at [82, 45] on button "Today's event Past event" at bounding box center [43, 69] width 76 height 48
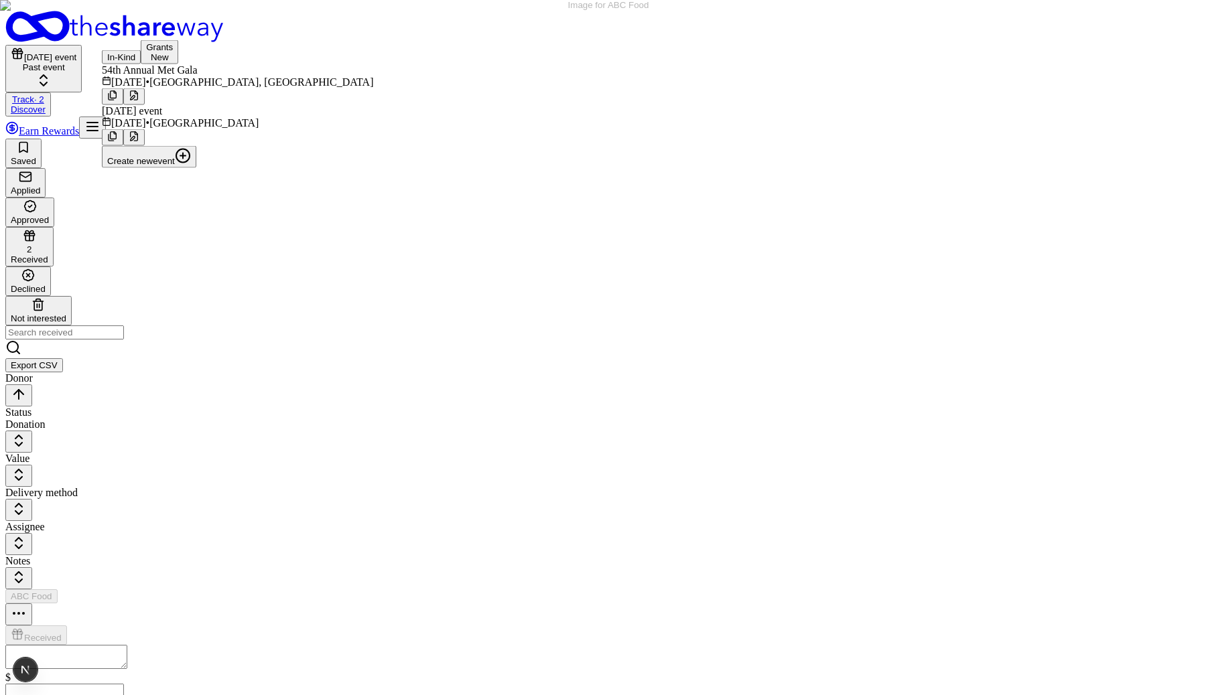
click at [123, 141] on button at bounding box center [112, 137] width 21 height 17
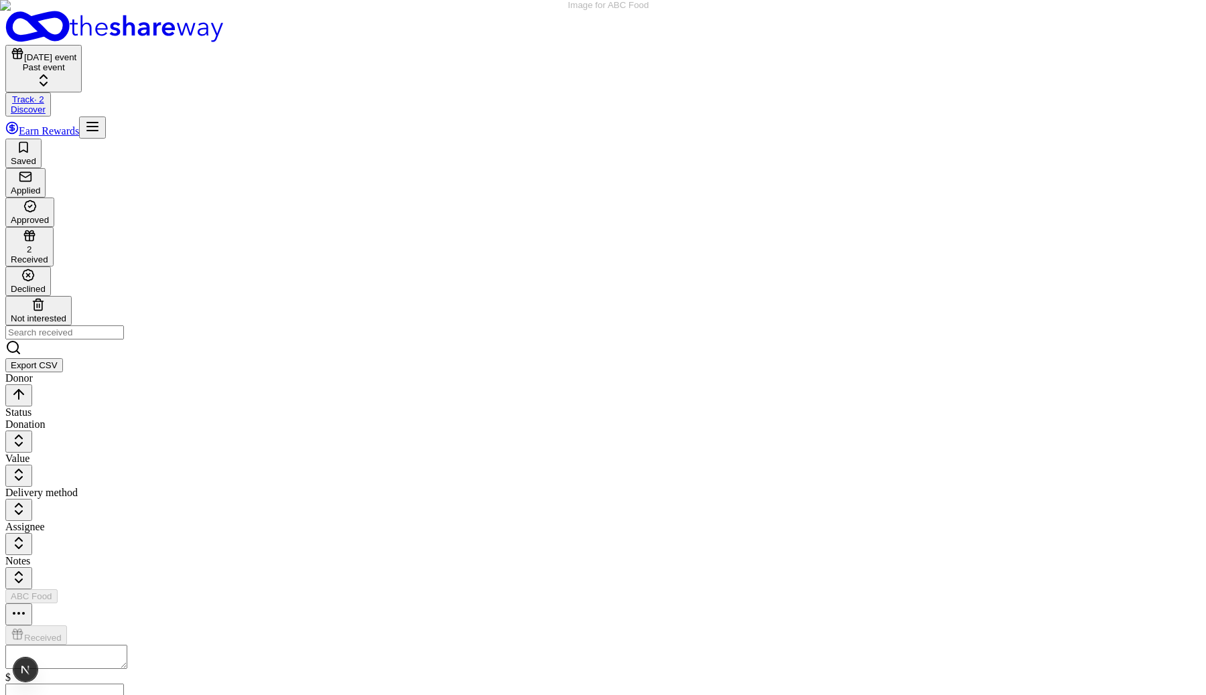
type input "[DATE] [DATE] [DATE]"
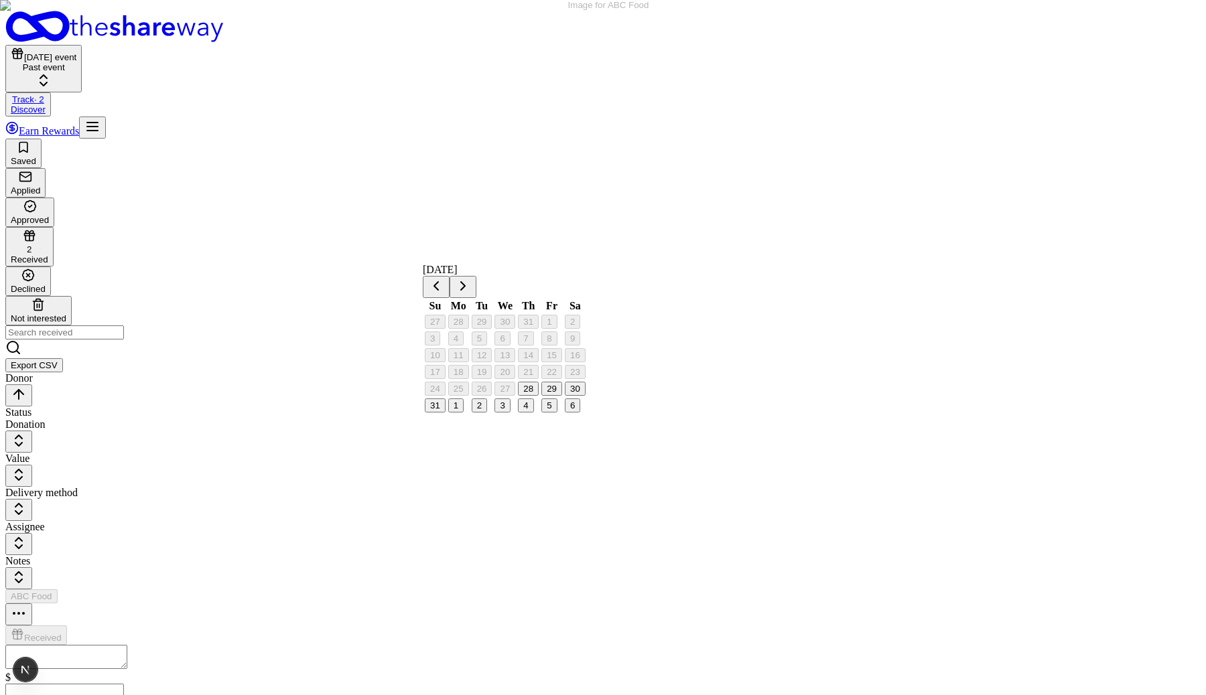
click at [539, 396] on button "28" at bounding box center [528, 389] width 21 height 14
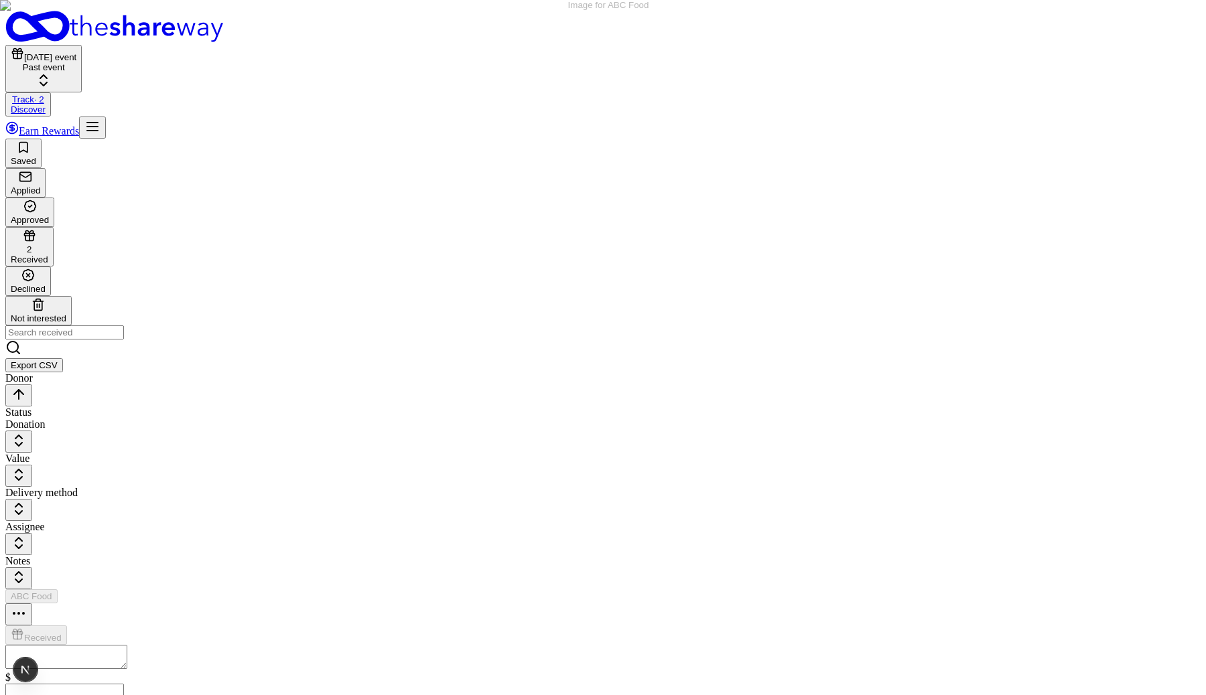
scroll to position [279, 0]
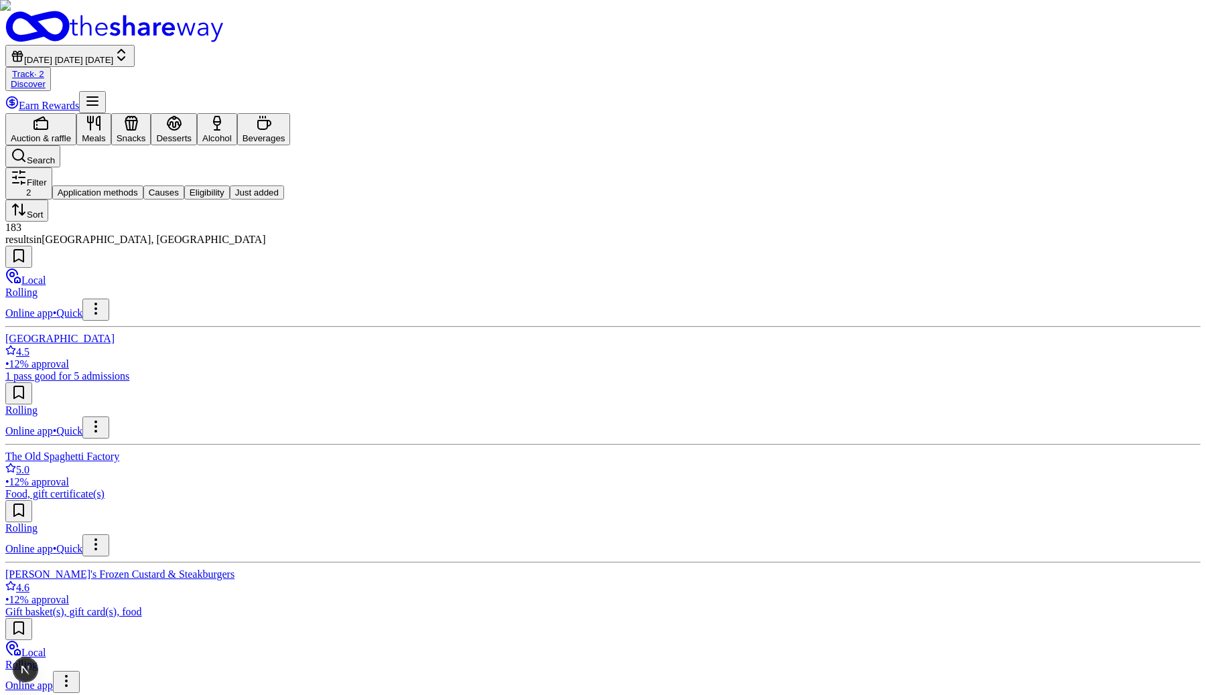
click at [44, 69] on link "Track · 2" at bounding box center [28, 74] width 32 height 10
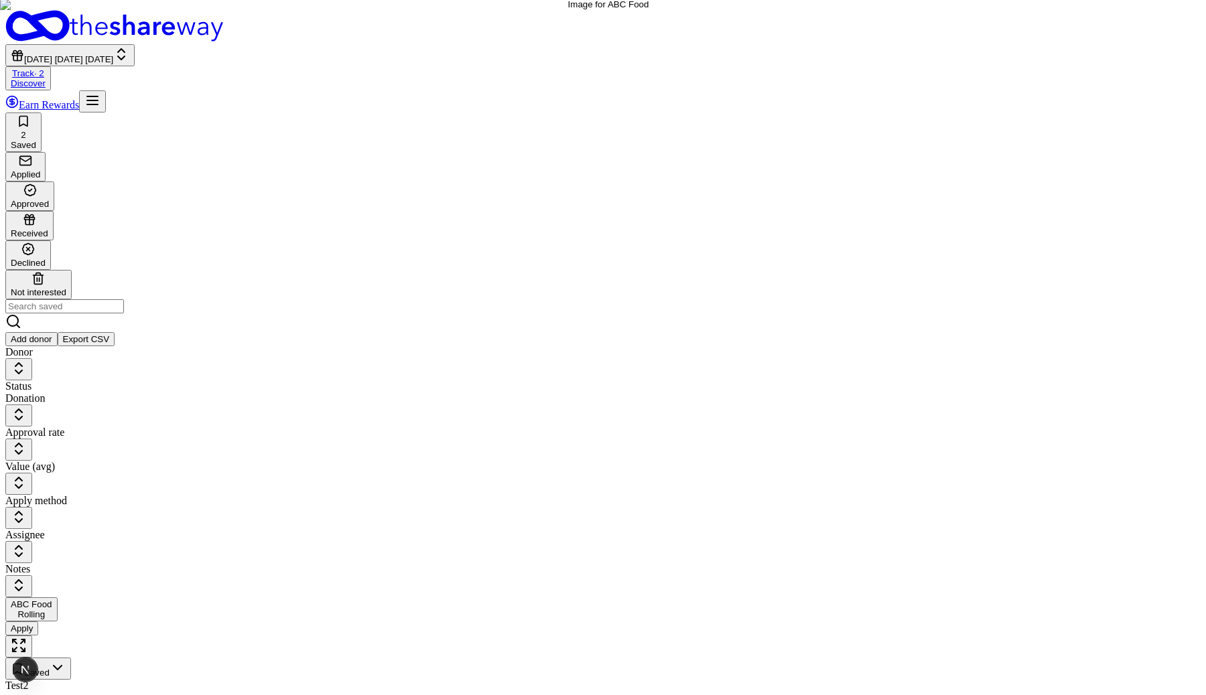
click at [38, 622] on button "Apply" at bounding box center [21, 629] width 33 height 14
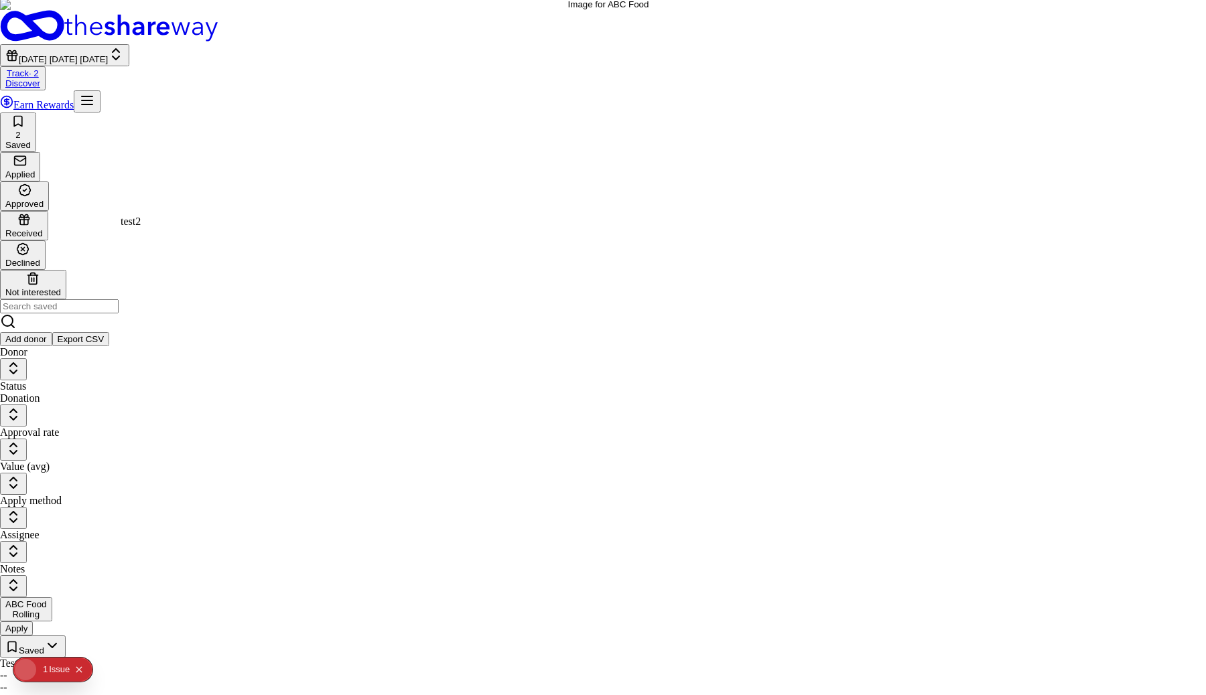
scroll to position [0, 0]
select select "test2"
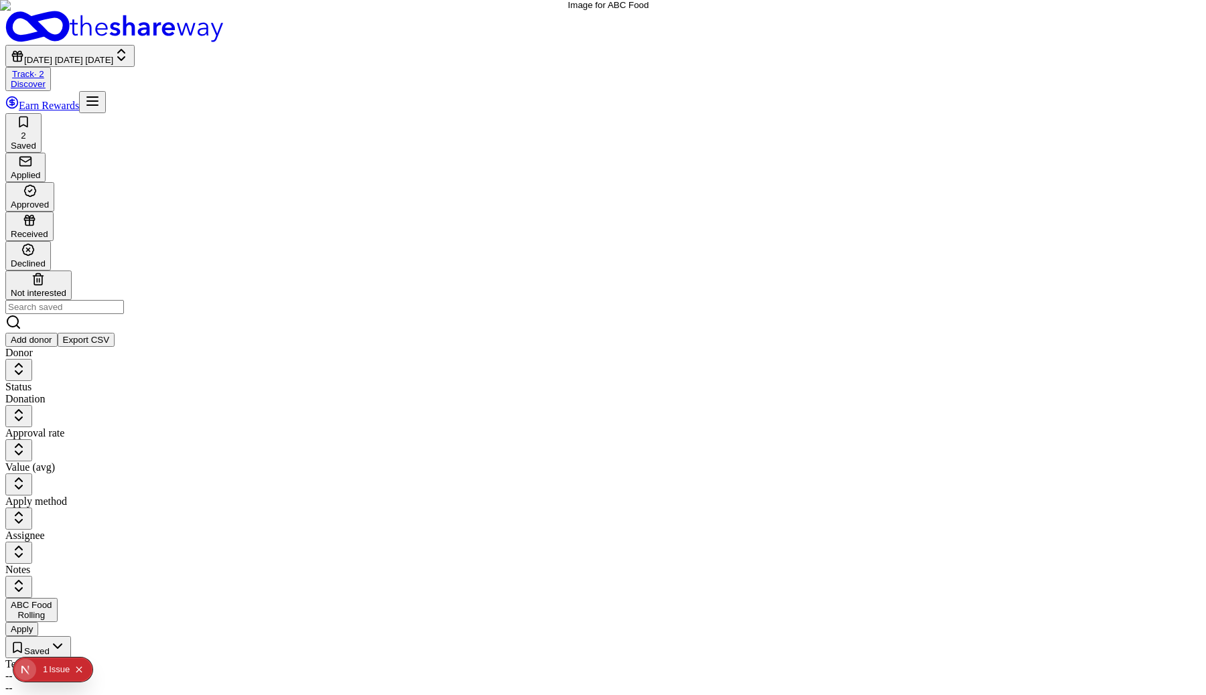
type input "3"
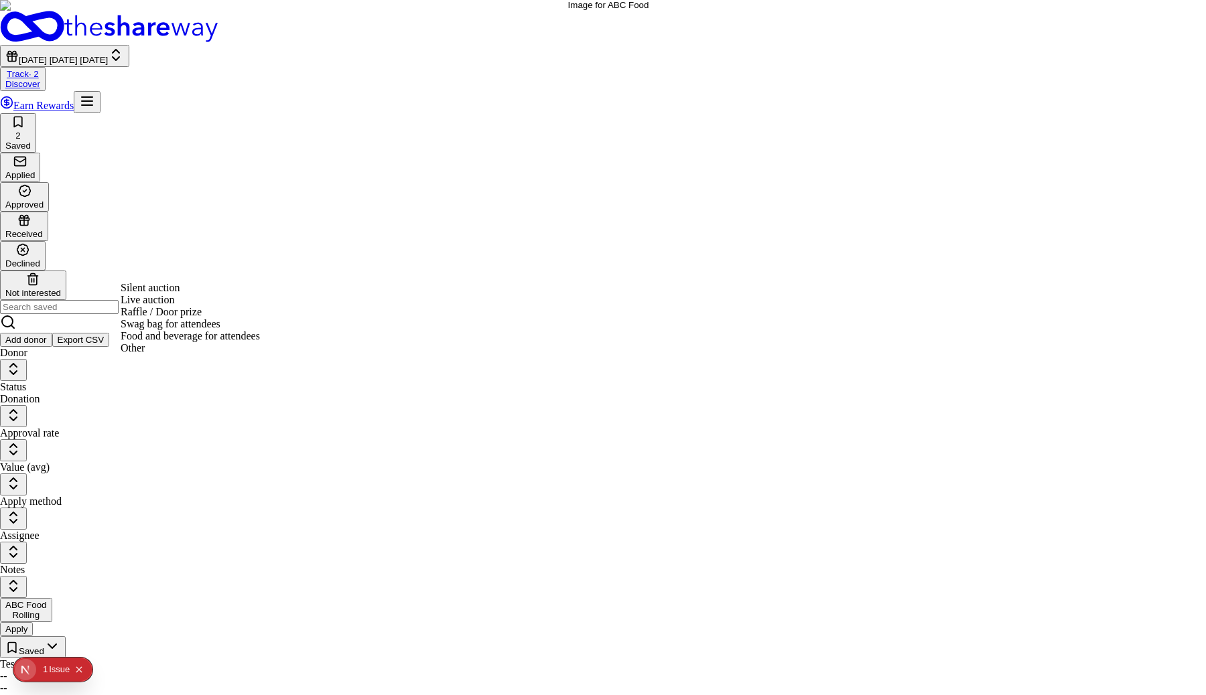
select select "liveAuction"
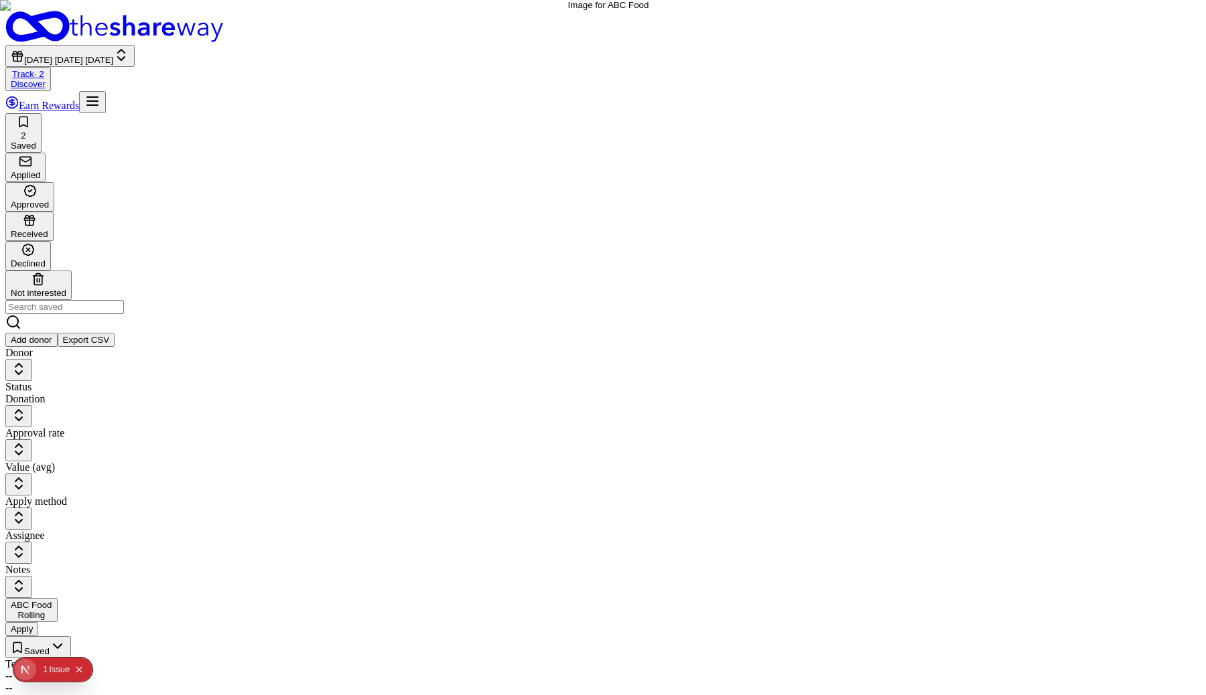
type textarea "asdf"
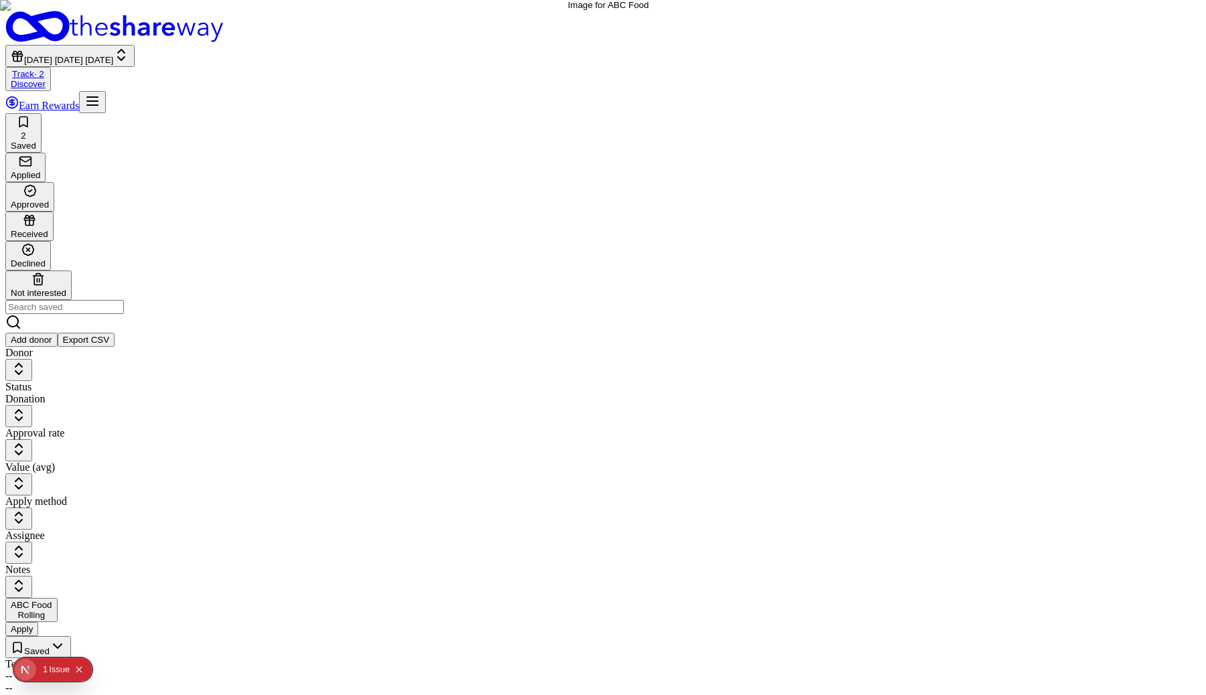
type input "8588371130"
type input "Org"
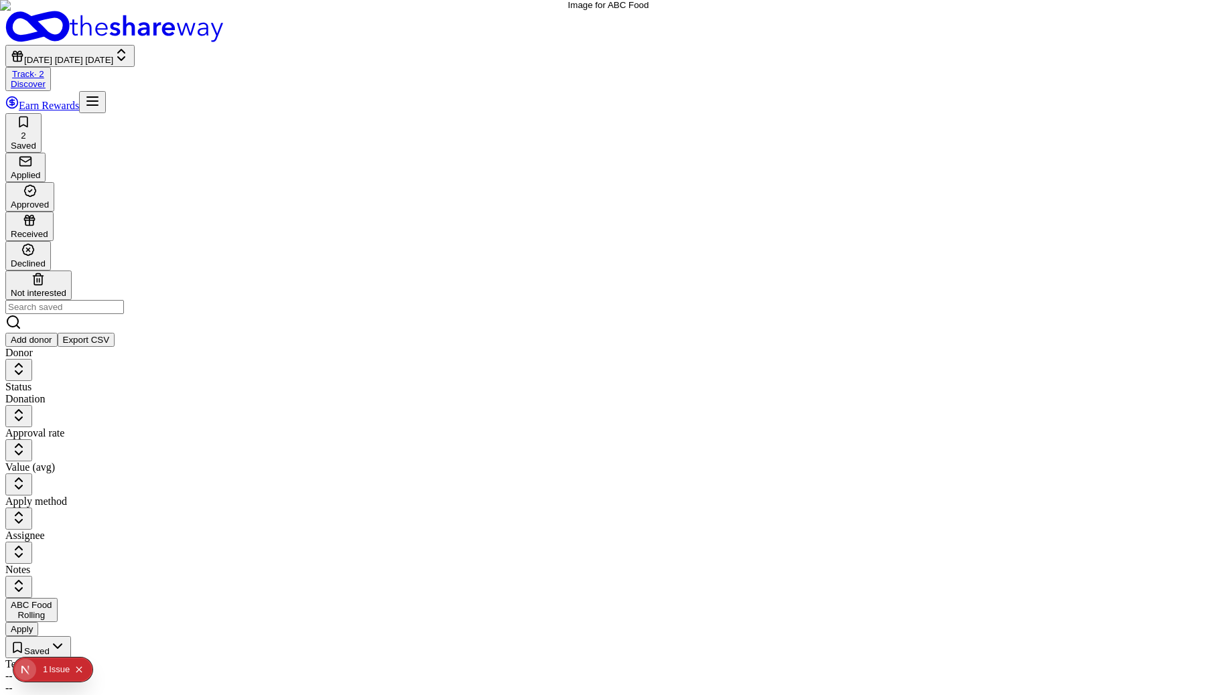
scroll to position [1374, 0]
type textarea "mission"
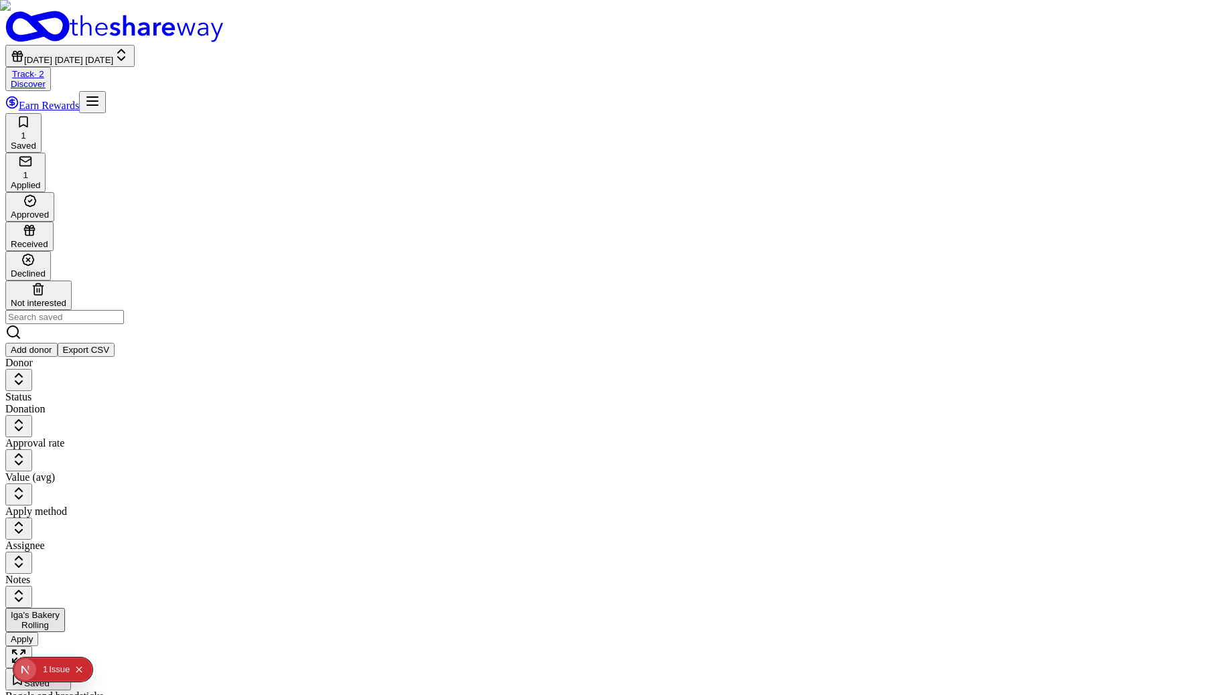
click at [38, 632] on button "Apply" at bounding box center [21, 639] width 33 height 14
checkbox input "true"
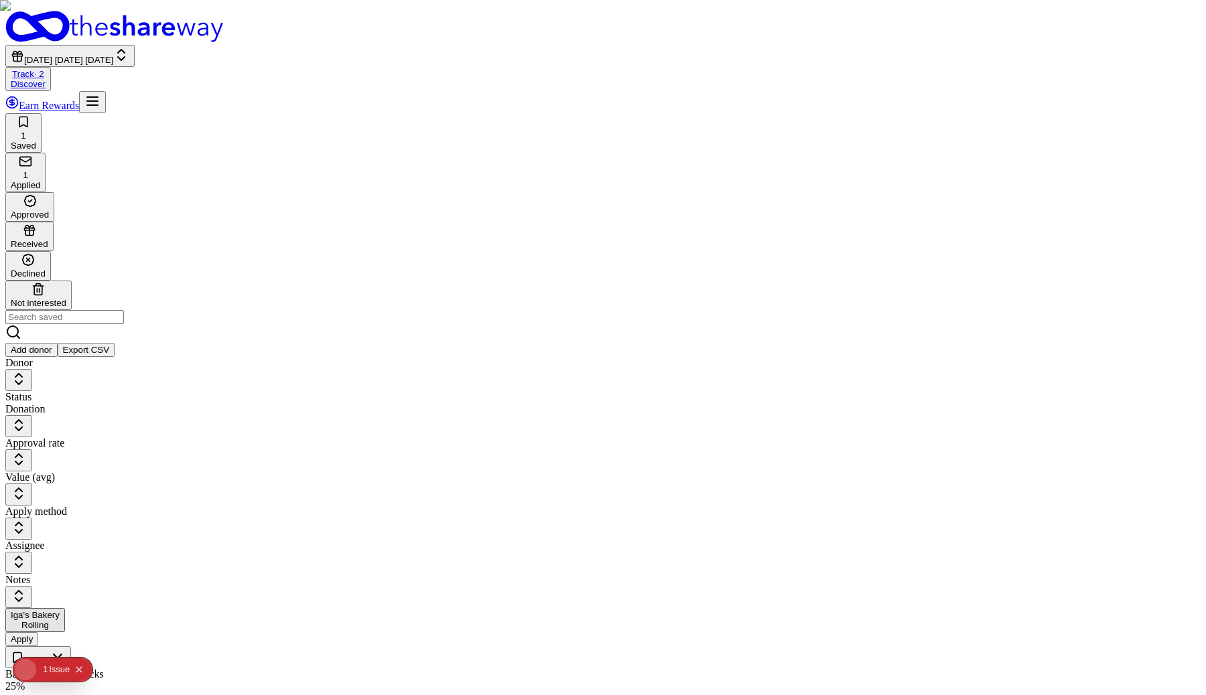
checkbox input "true"
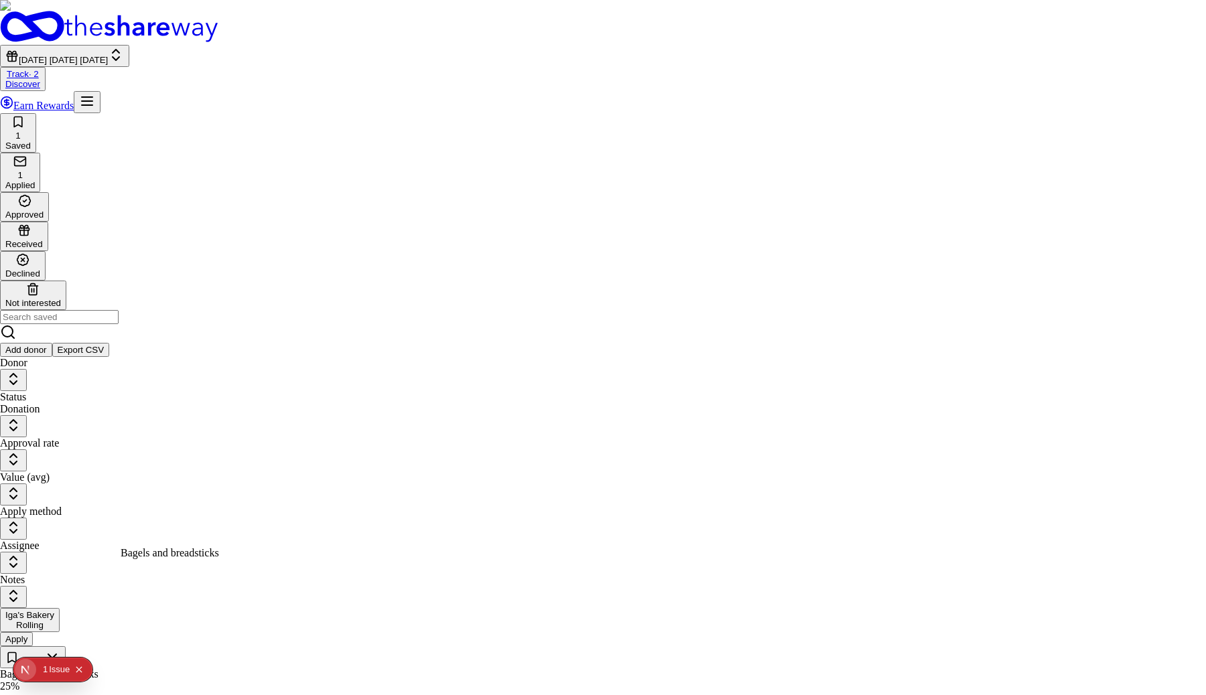
select select "Bagels and breadsticks"
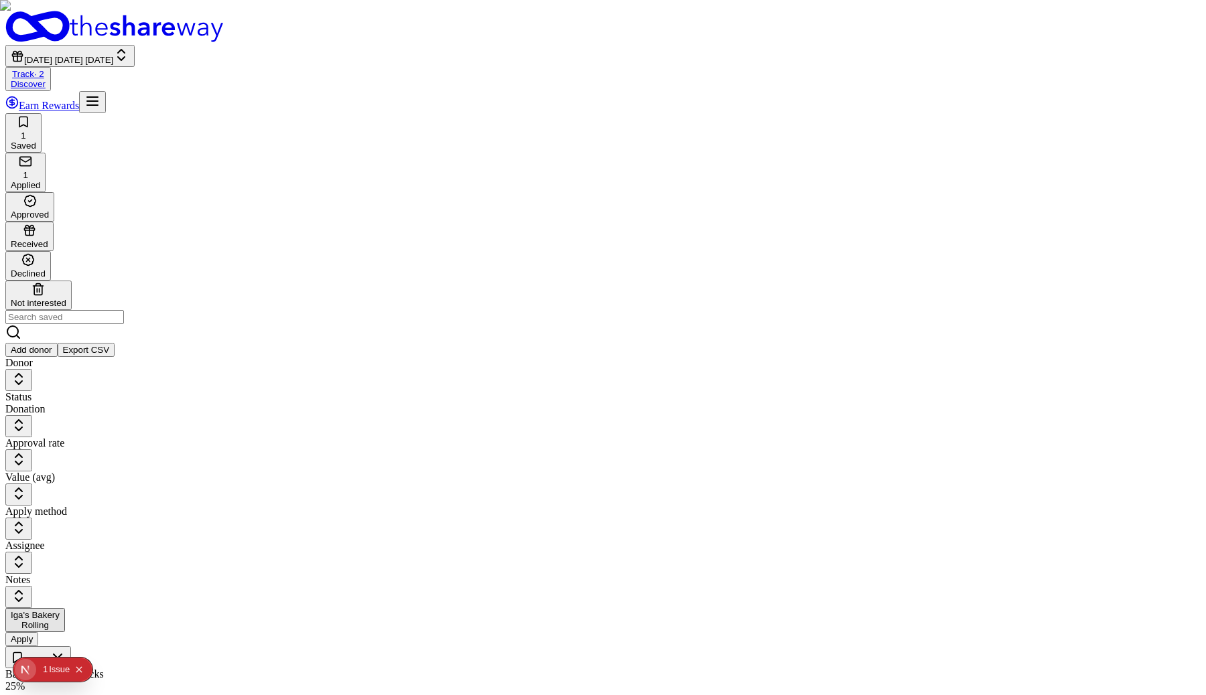
type input "3"
type textarea "asdf"
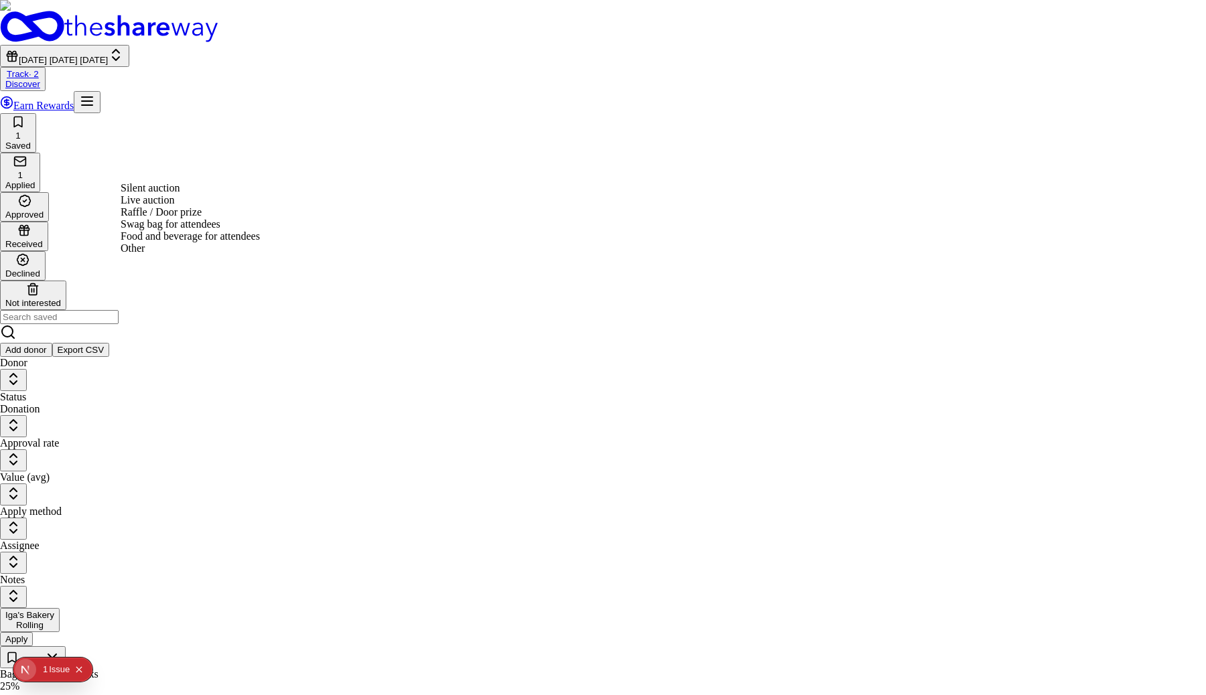
select select "raffleDoorPrize"
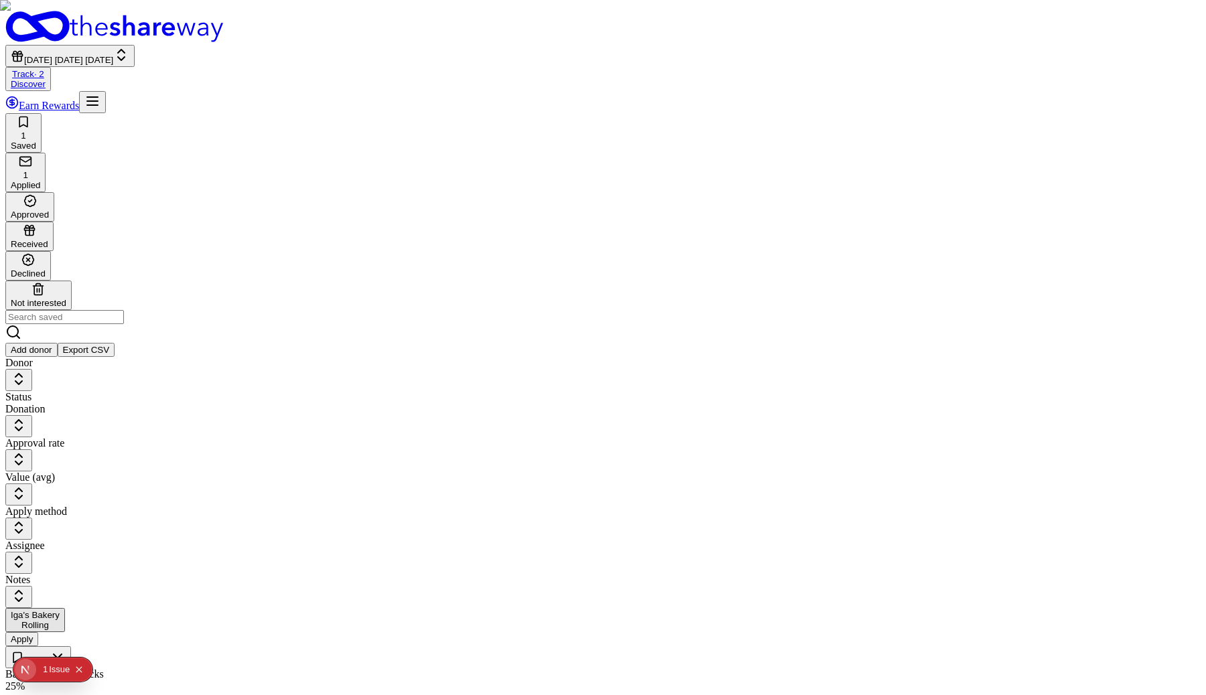
scroll to position [1706, 0]
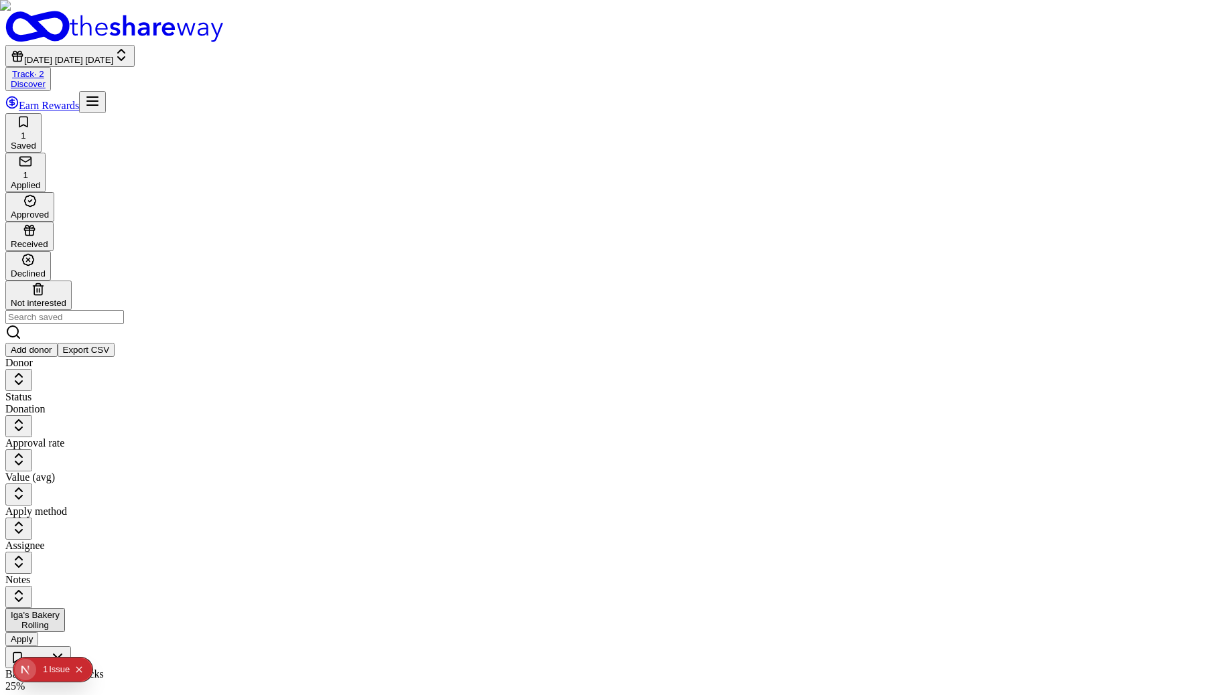
type textarea "asdf"
click at [29, 671] on icon "Open Next.js Dev Tools" at bounding box center [28, 670] width 27 height 27
click at [70, 557] on div "Issues 1" at bounding box center [96, 555] width 157 height 24
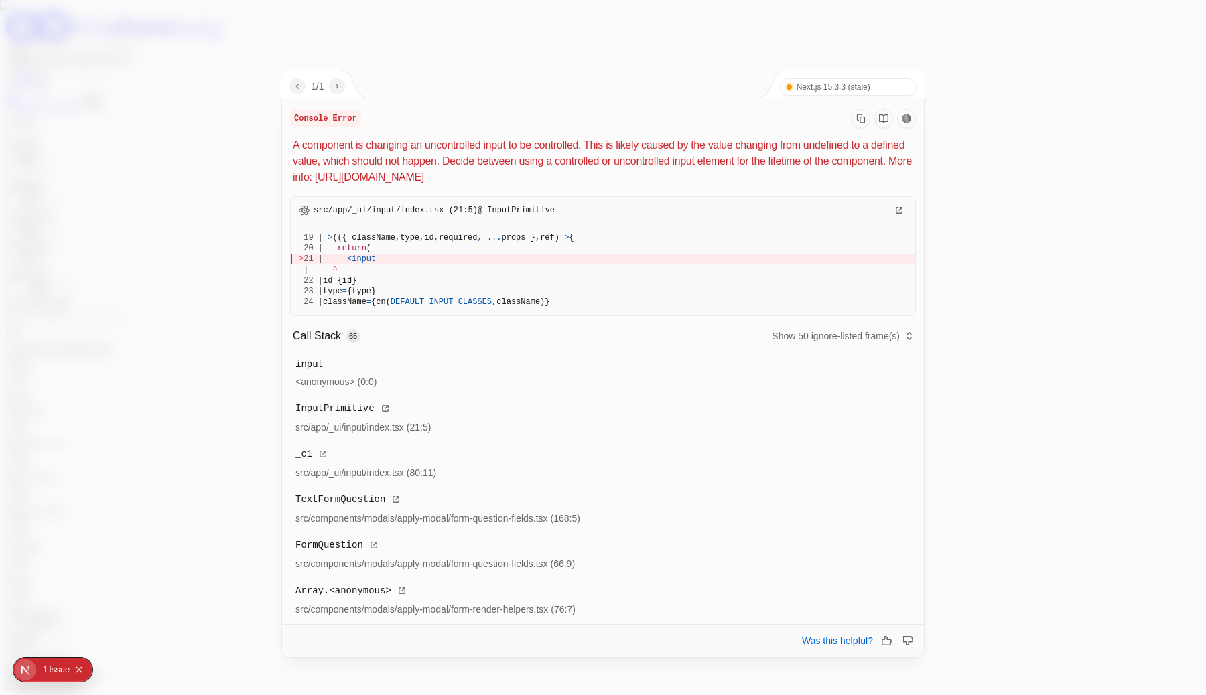
click at [1041, 311] on div at bounding box center [603, 347] width 1206 height 695
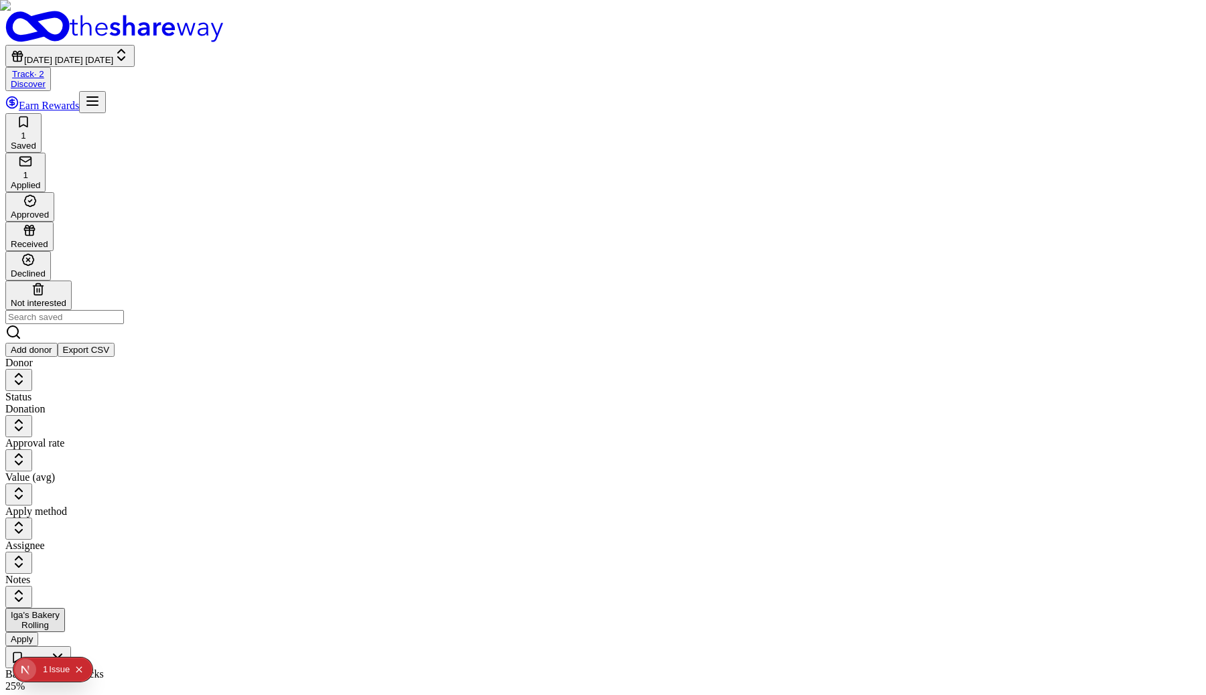
click at [40, 155] on div "1" at bounding box center [25, 167] width 29 height 25
click at [49, 210] on div "Approved" at bounding box center [30, 215] width 38 height 10
click at [36, 141] on div "Saved" at bounding box center [23, 146] width 25 height 10
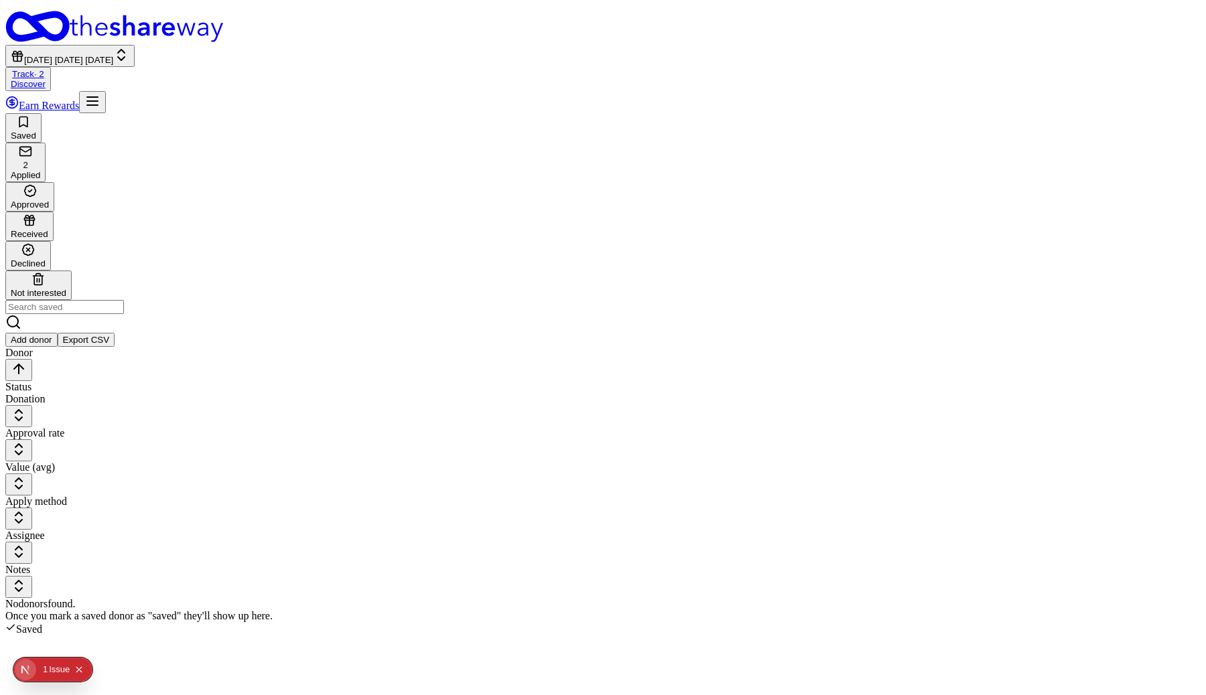
click at [40, 145] on div "2 Applied" at bounding box center [25, 163] width 29 height 36
click at [40, 170] on div "Applied" at bounding box center [25, 175] width 29 height 10
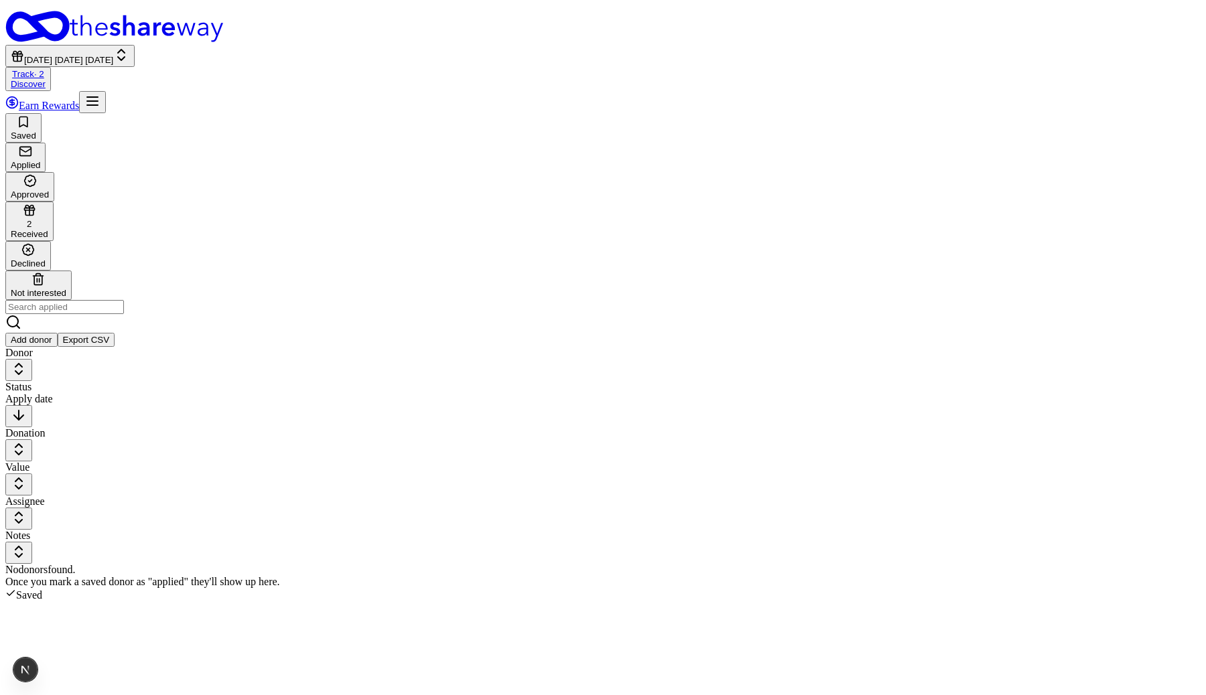
click at [48, 204] on div "2 Received" at bounding box center [30, 222] width 38 height 36
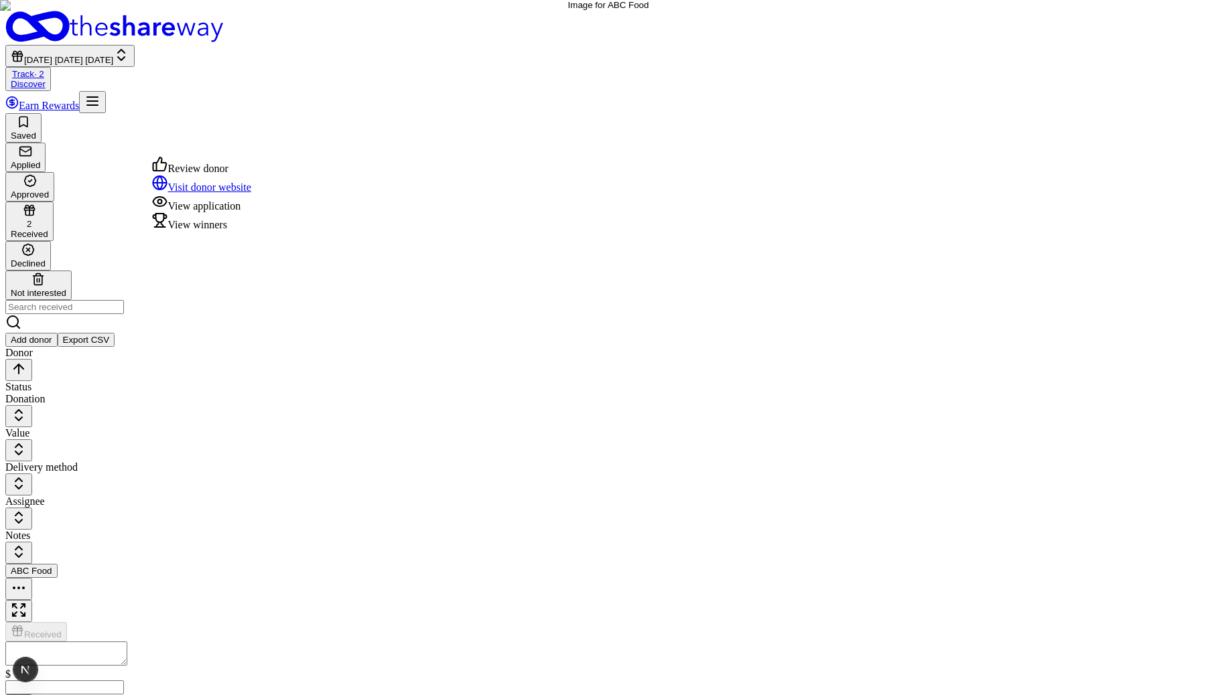
click at [32, 578] on button "button" at bounding box center [18, 589] width 27 height 22
click at [251, 231] on div "View winners" at bounding box center [201, 221] width 99 height 19
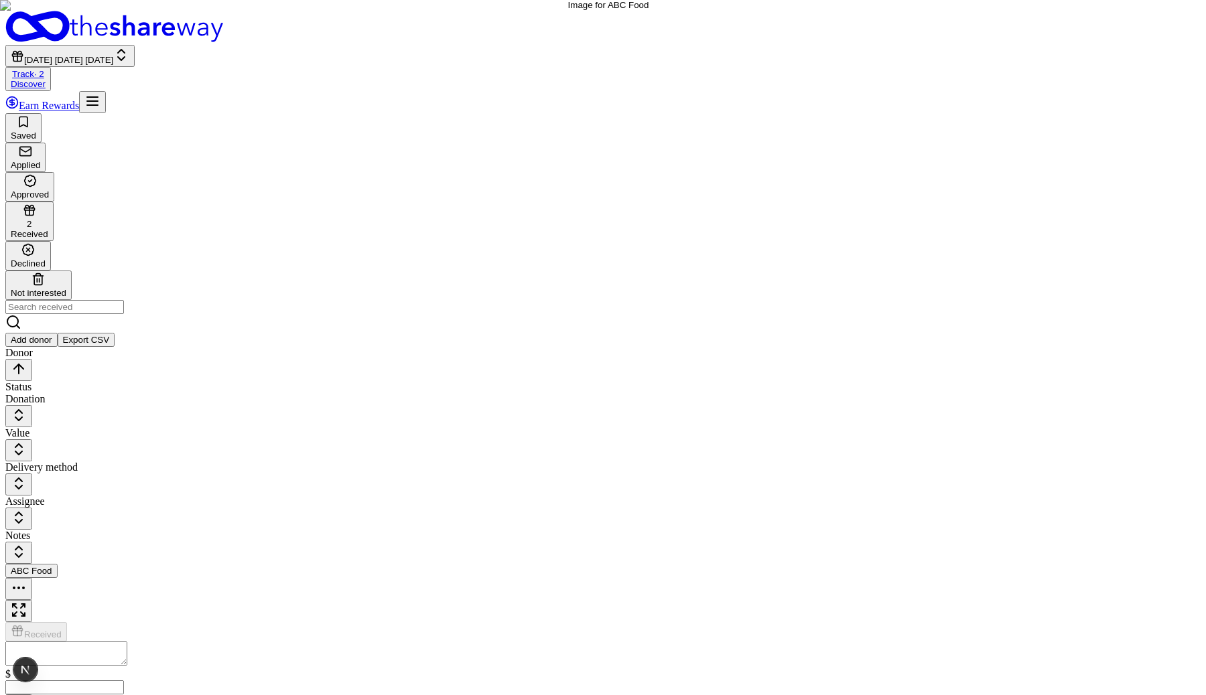
click at [251, 288] on div "View winners" at bounding box center [201, 278] width 99 height 19
